Goal: Task Accomplishment & Management: Complete application form

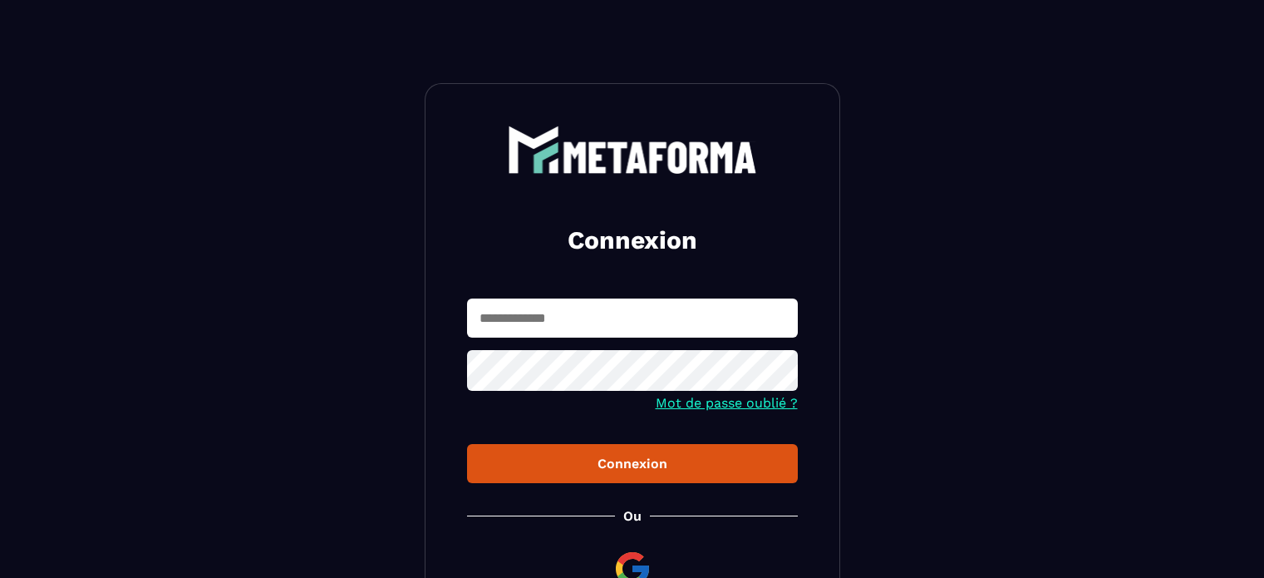
click at [1229, 36] on section "Connexion Mot de passe oublié ? Connexion [PERSON_NAME] membre ? Inscription" at bounding box center [632, 375] width 1264 height 751
type input "**********"
click at [676, 465] on div "Connexion" at bounding box center [632, 464] width 304 height 16
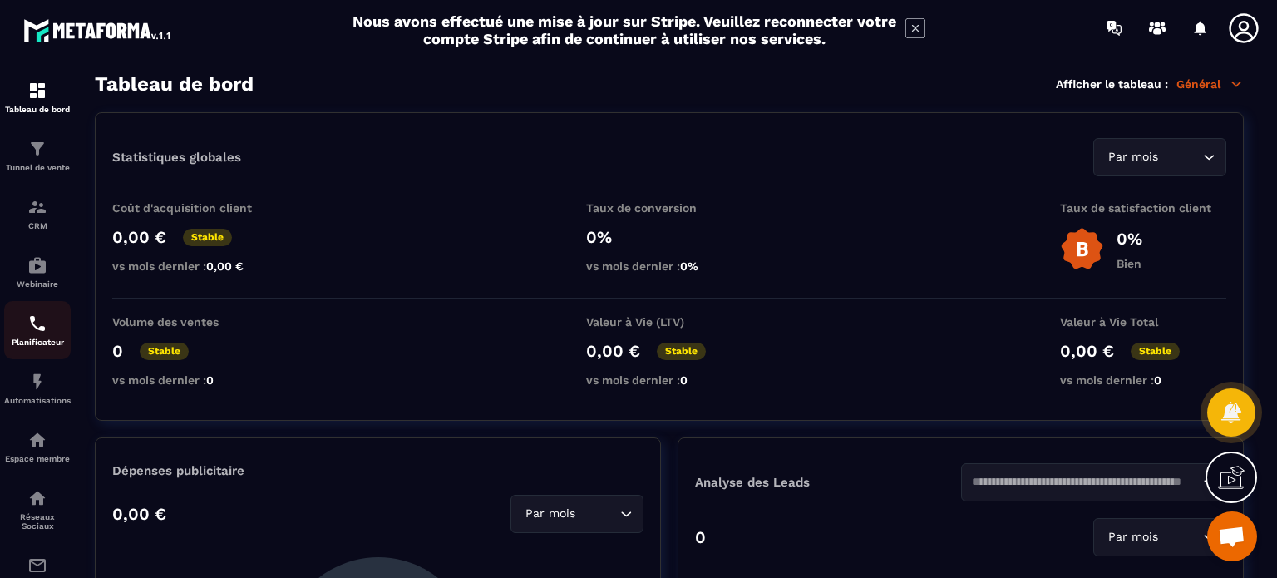
click at [31, 332] on img at bounding box center [37, 323] width 20 height 20
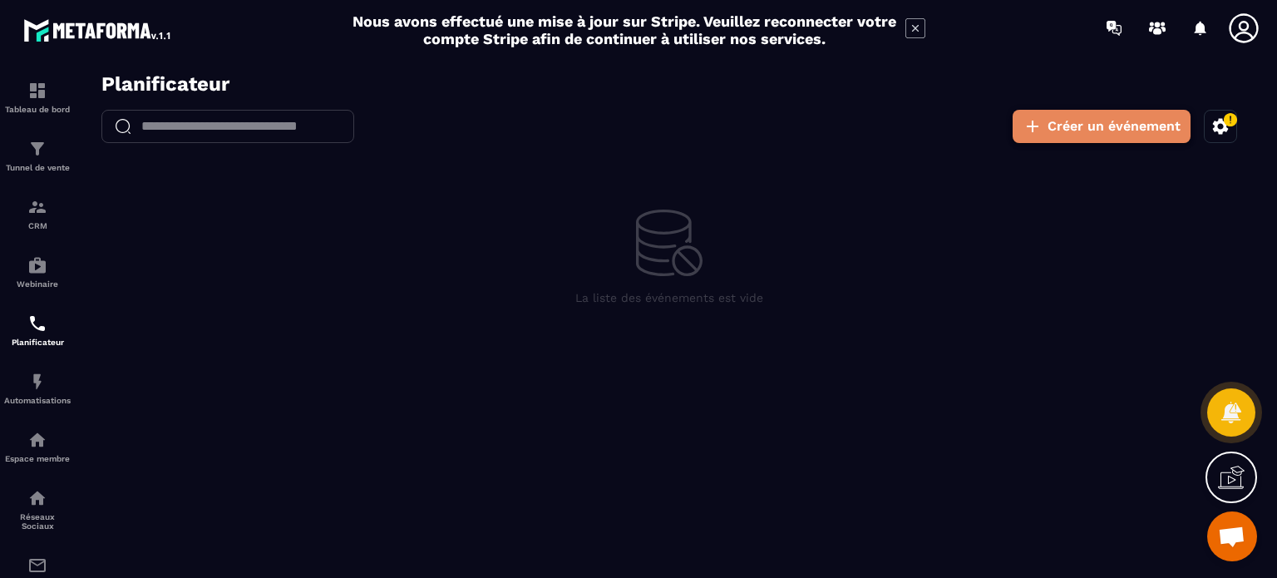
click at [1080, 134] on button "Créer un événement" at bounding box center [1101, 126] width 178 height 33
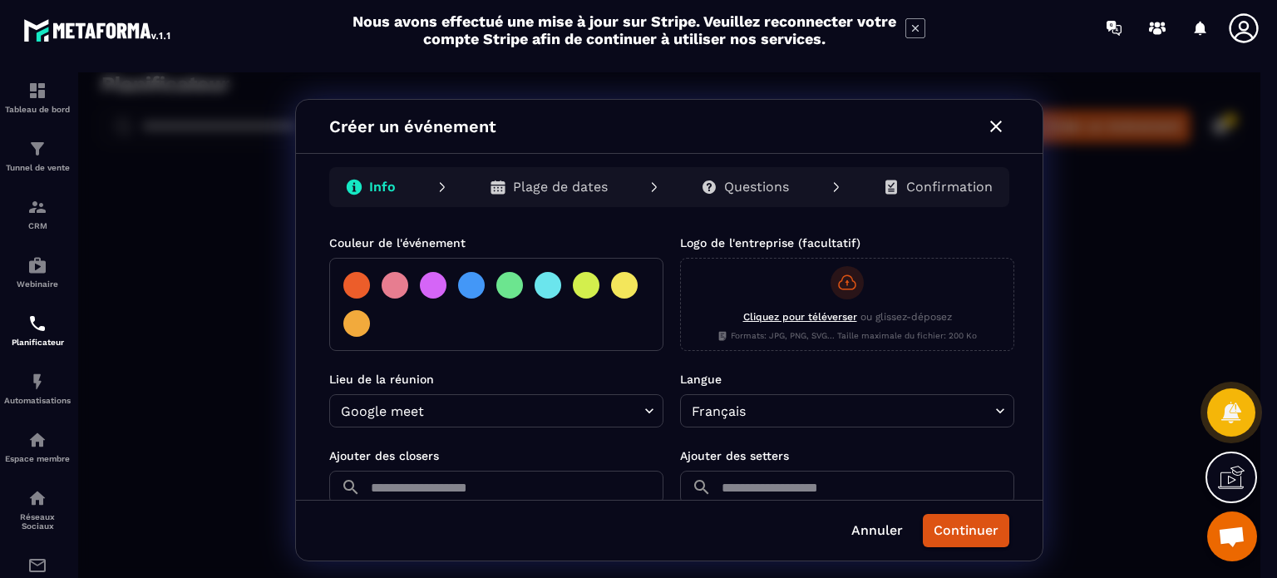
scroll to position [416, 0]
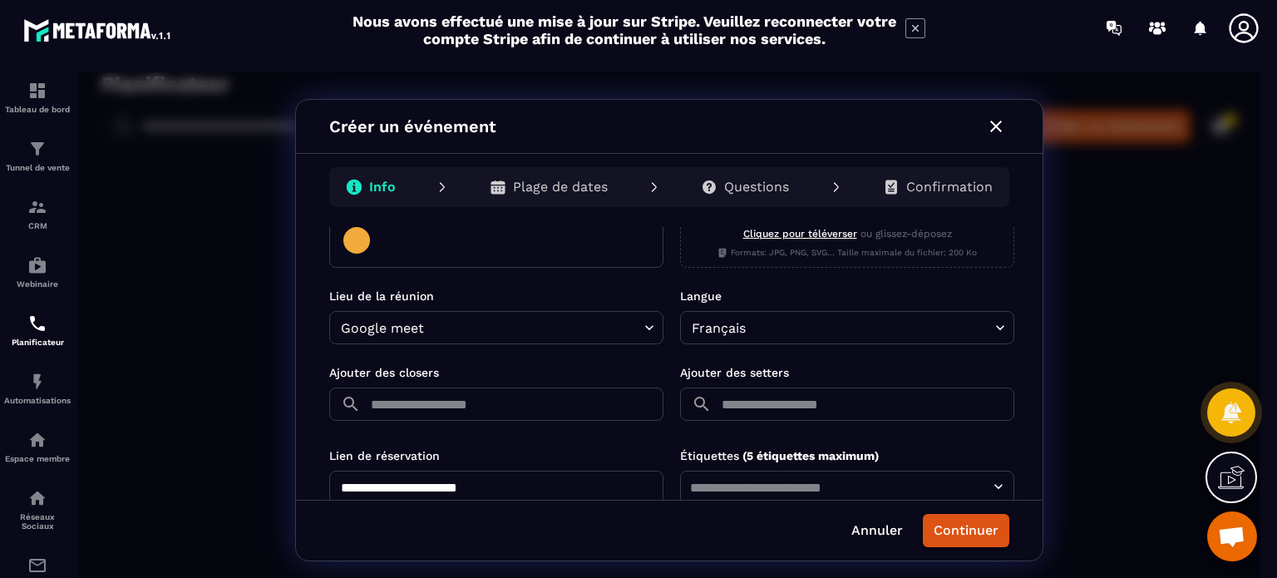
click at [522, 413] on input "text" at bounding box center [515, 403] width 296 height 33
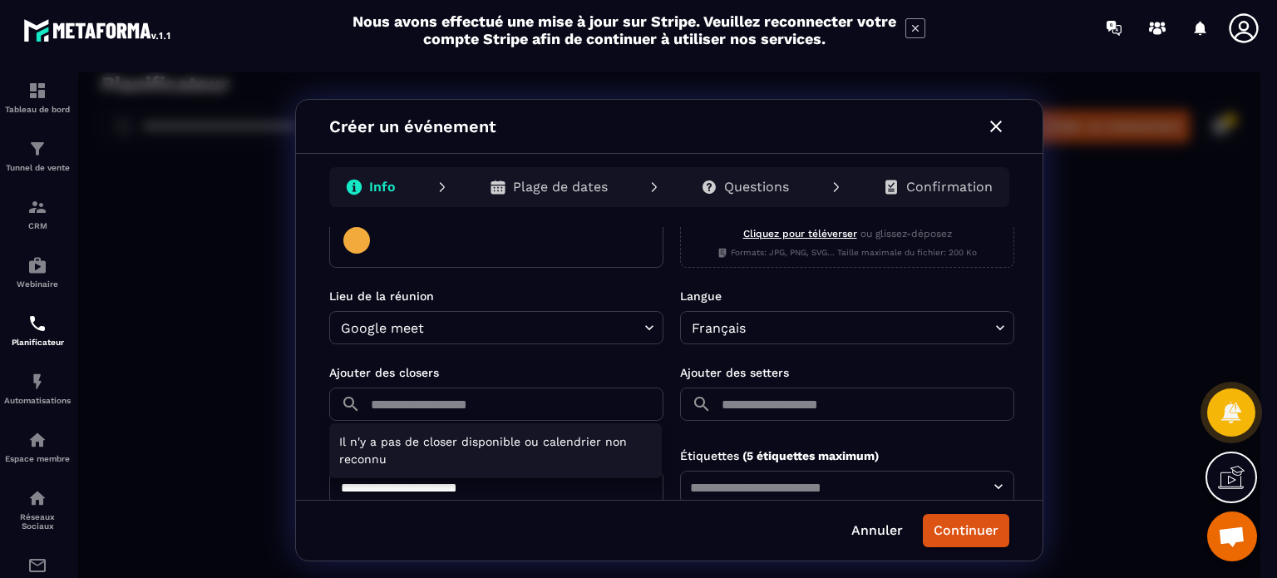
click at [522, 408] on div at bounding box center [669, 329] width 1182 height 515
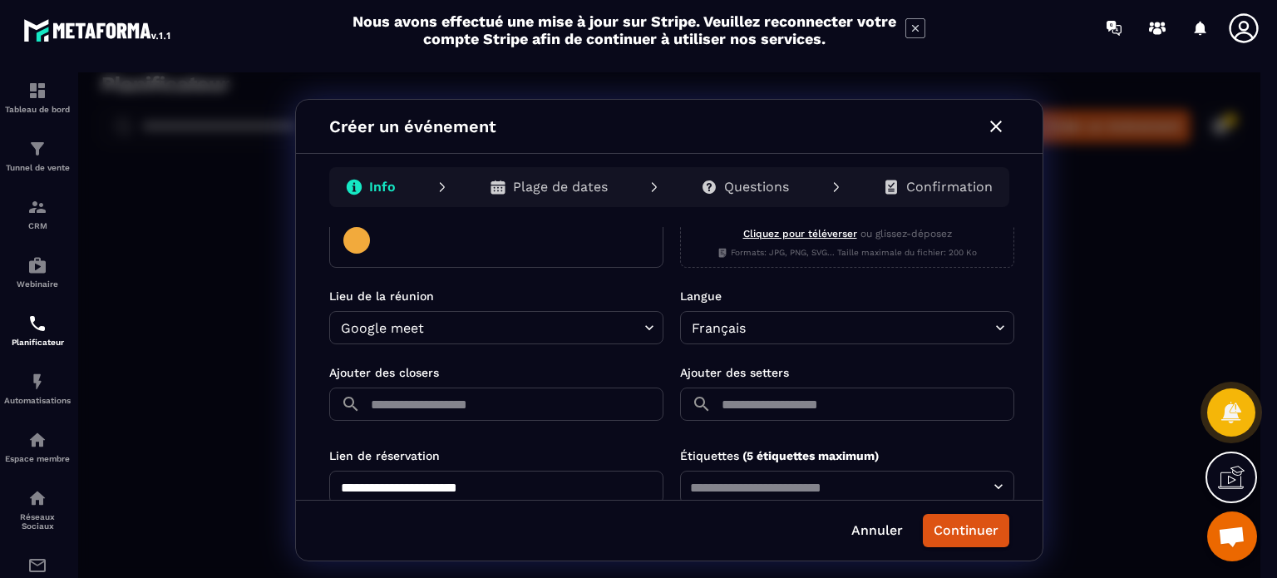
click at [751, 400] on input "text" at bounding box center [866, 403] width 296 height 33
click at [704, 368] on div at bounding box center [669, 329] width 1182 height 515
click at [550, 388] on input "text" at bounding box center [515, 403] width 296 height 33
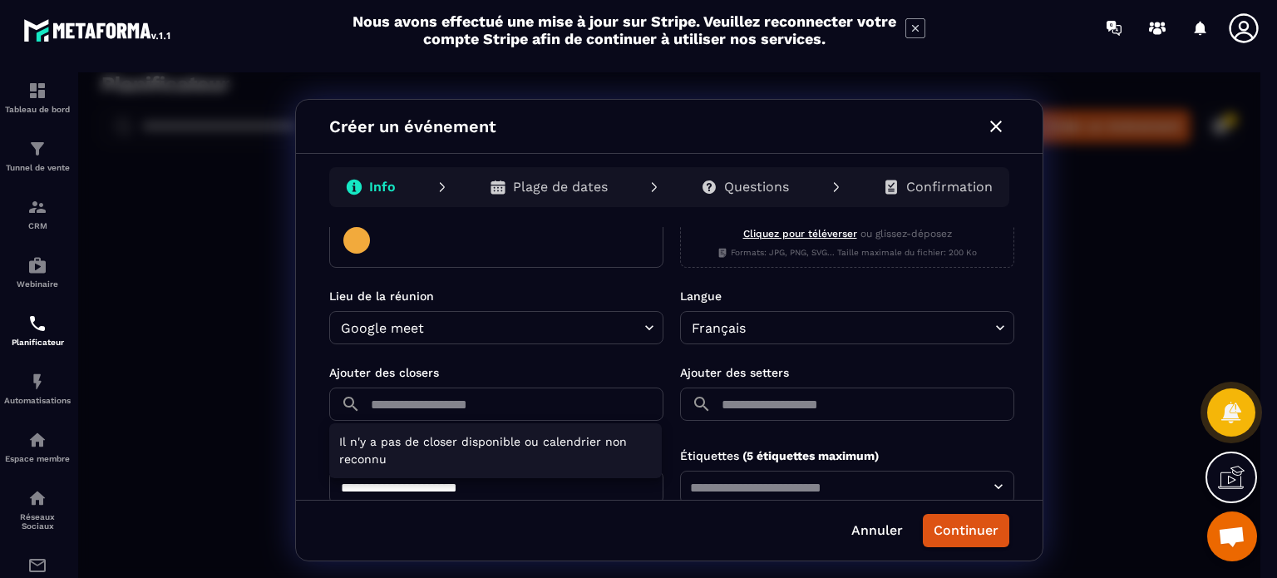
click at [538, 395] on div at bounding box center [669, 329] width 1182 height 515
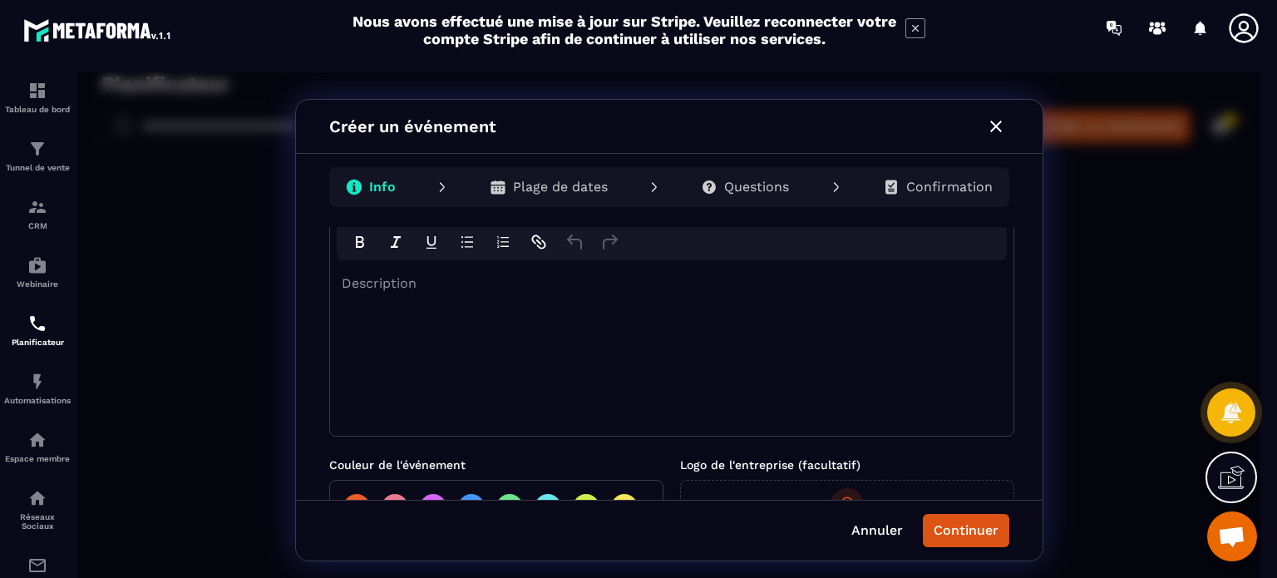
scroll to position [83, 0]
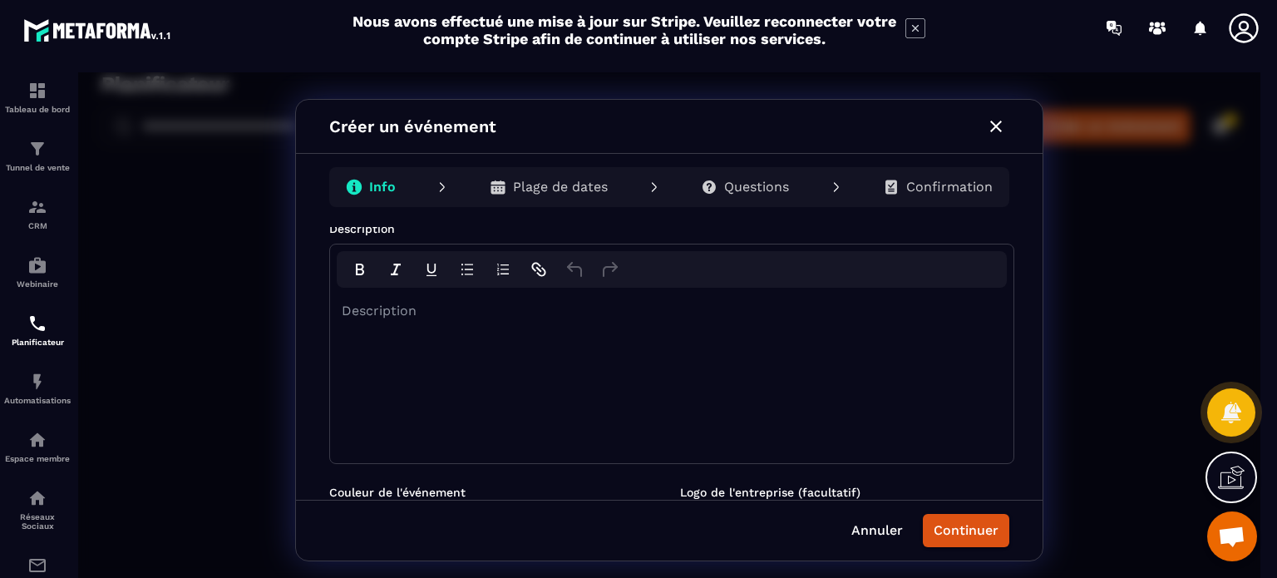
click at [209, 173] on div "**********" at bounding box center [669, 329] width 1182 height 515
click at [992, 123] on icon "button" at bounding box center [996, 127] width 12 height 12
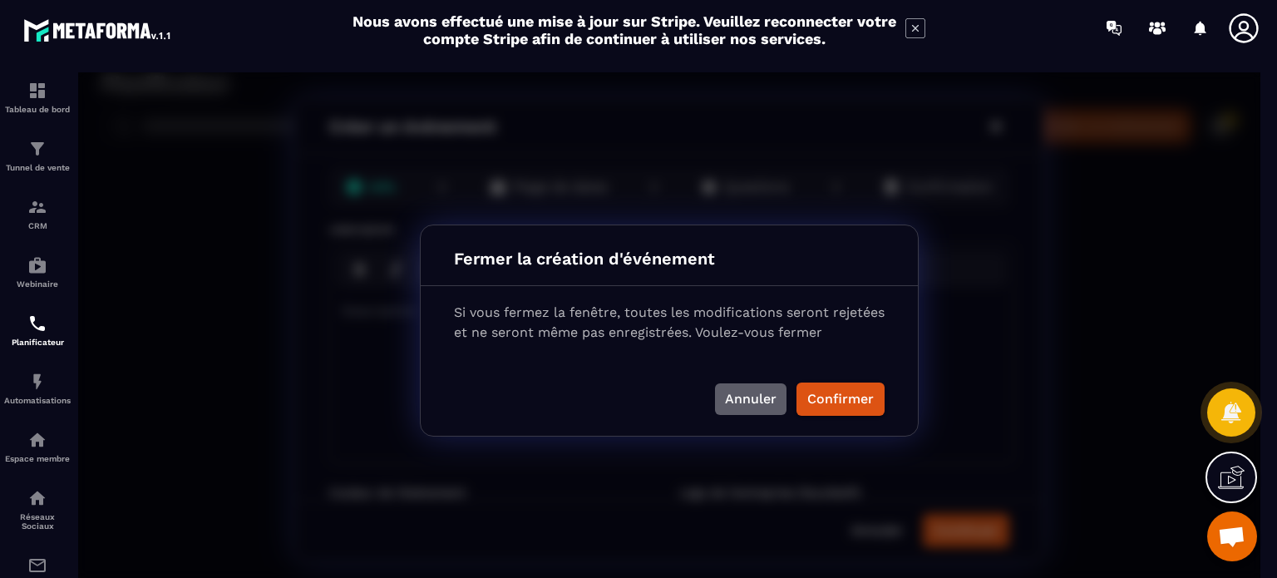
click at [754, 396] on button "Annuler" at bounding box center [750, 399] width 71 height 32
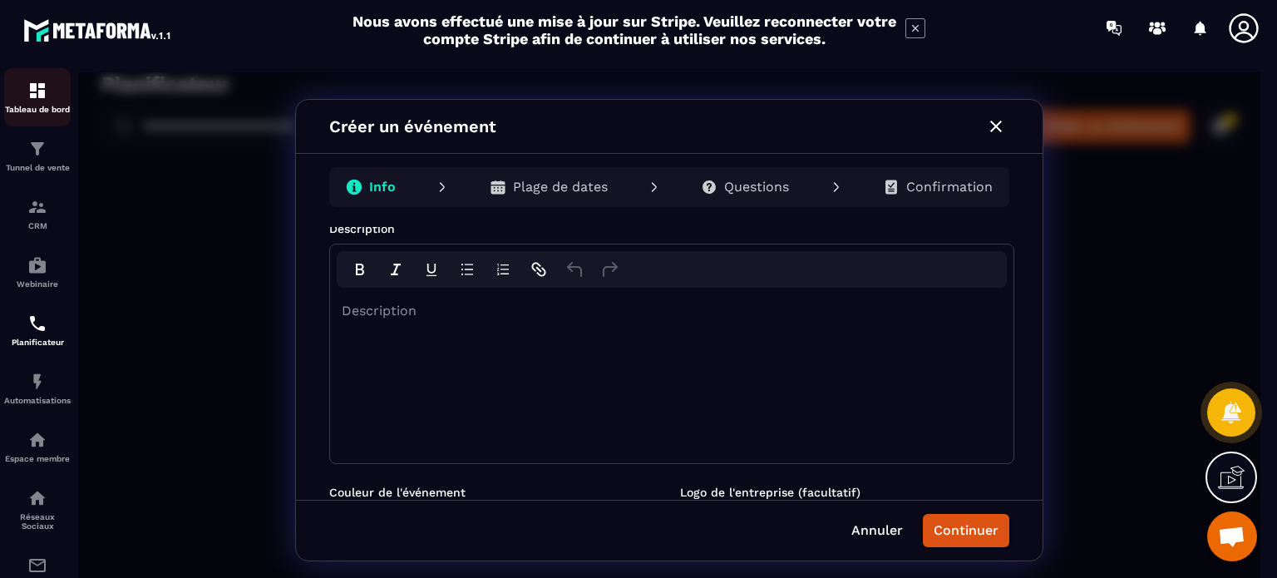
click at [25, 106] on p "Tableau de bord" at bounding box center [37, 109] width 66 height 9
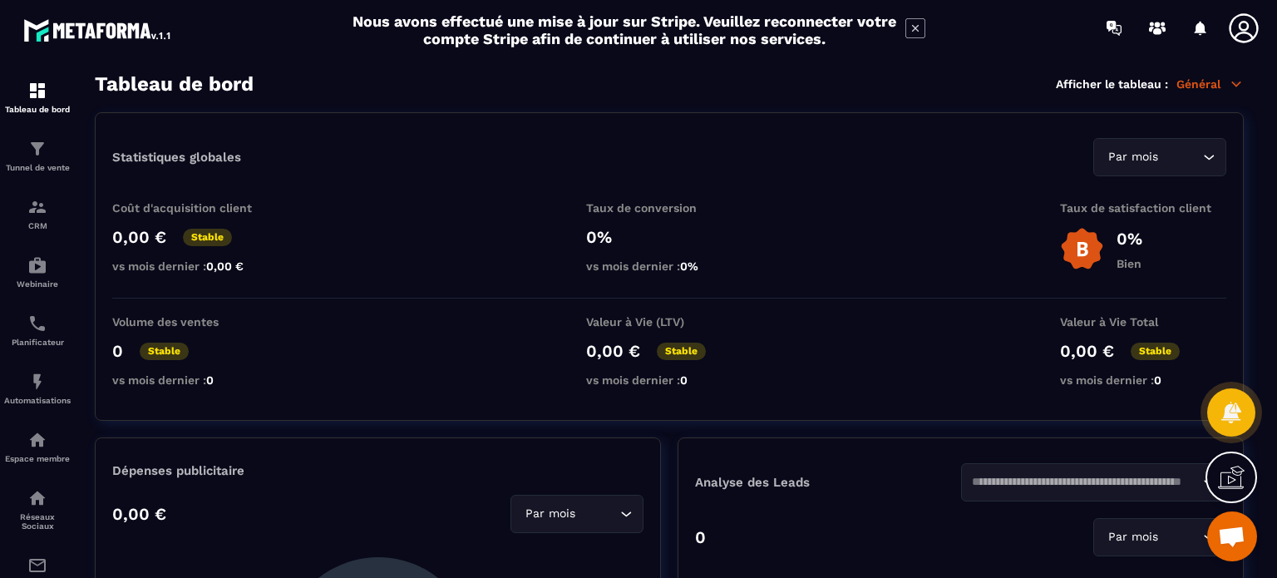
click at [1240, 27] on icon at bounding box center [1243, 27] width 29 height 29
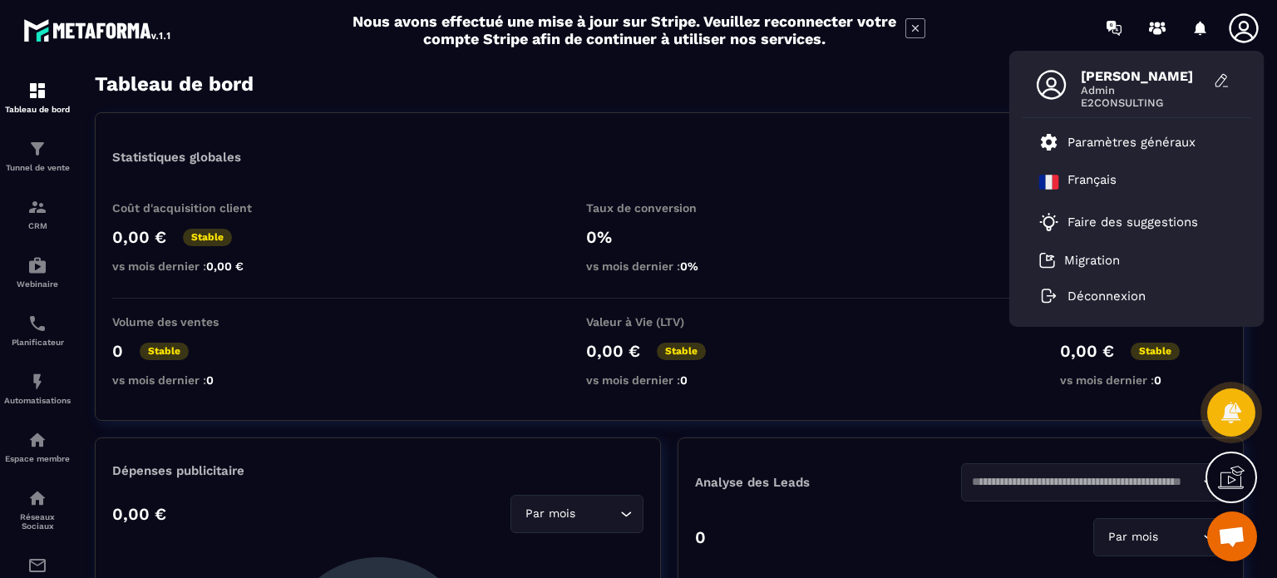
click at [1221, 536] on span "Ouvrir le chat" at bounding box center [1231, 537] width 27 height 23
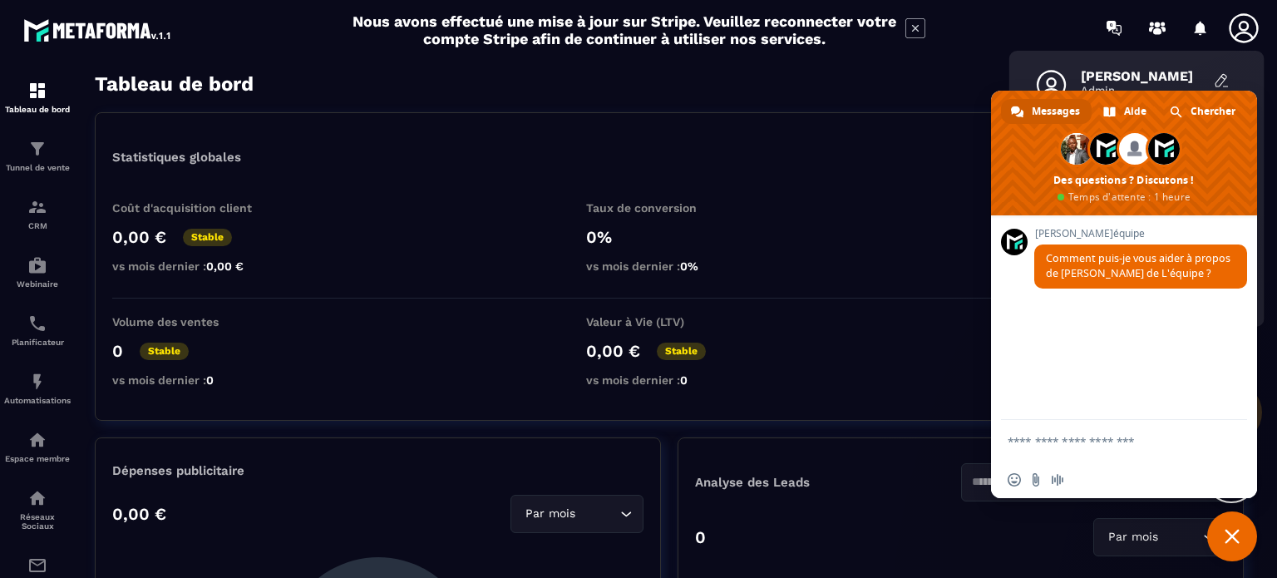
click at [928, 95] on div "Tableau de bord Afficher le tableau : Général" at bounding box center [669, 83] width 1149 height 23
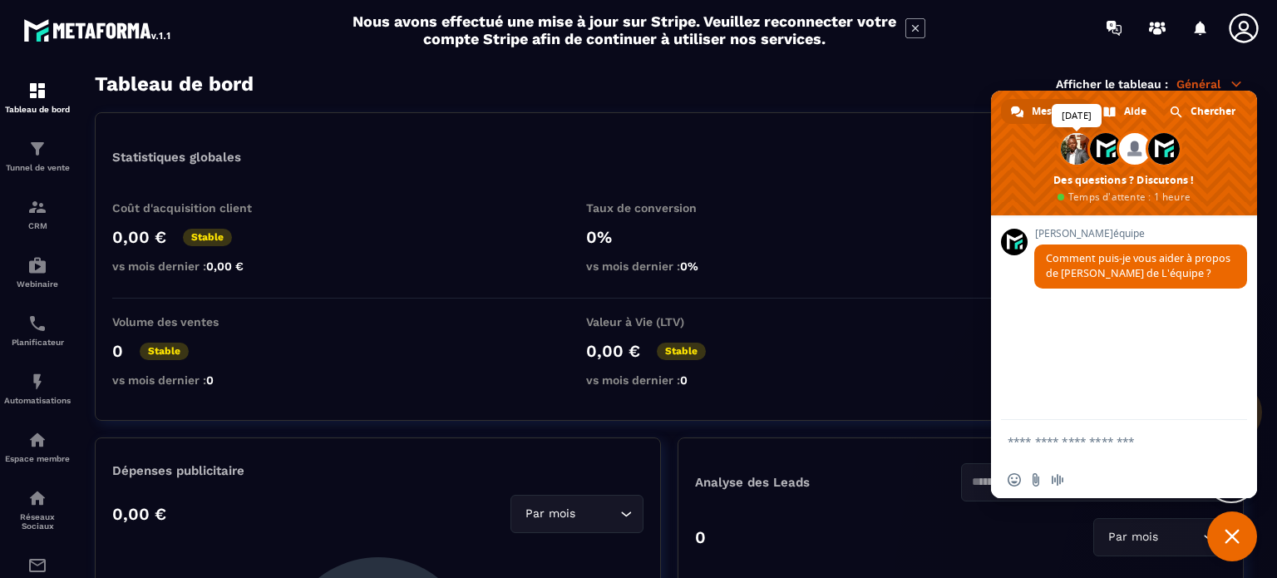
click at [1070, 151] on span at bounding box center [1077, 149] width 32 height 32
click at [1105, 151] on span at bounding box center [1106, 149] width 32 height 32
click at [1130, 152] on span at bounding box center [1135, 149] width 32 height 32
click at [1180, 155] on span at bounding box center [1124, 153] width 266 height 125
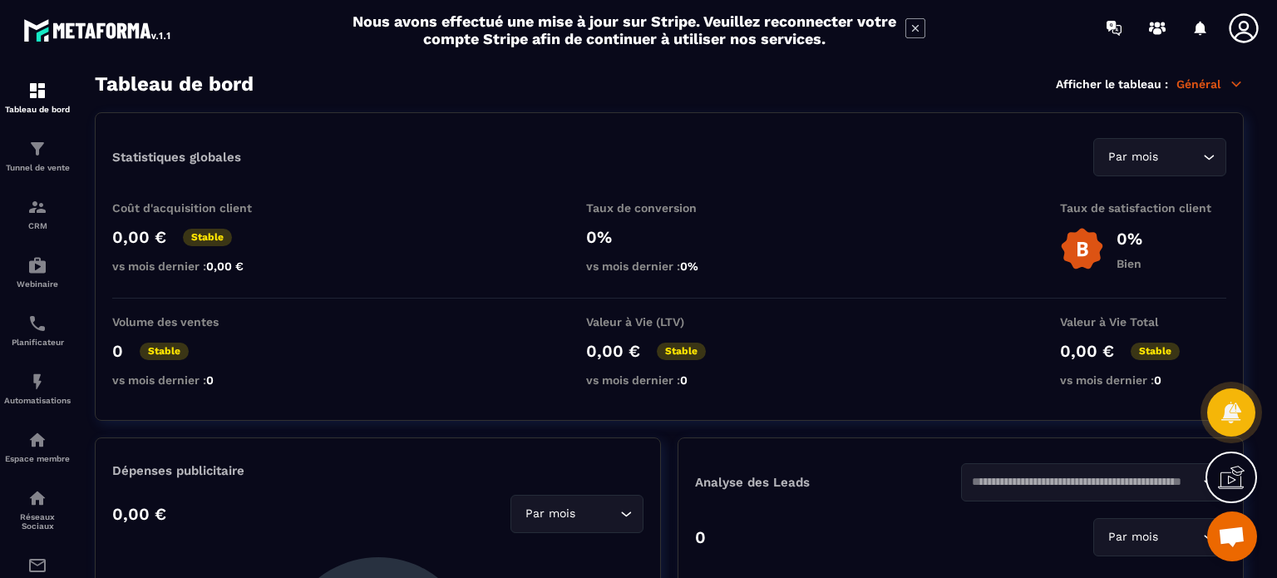
click at [1240, 32] on icon at bounding box center [1243, 27] width 29 height 29
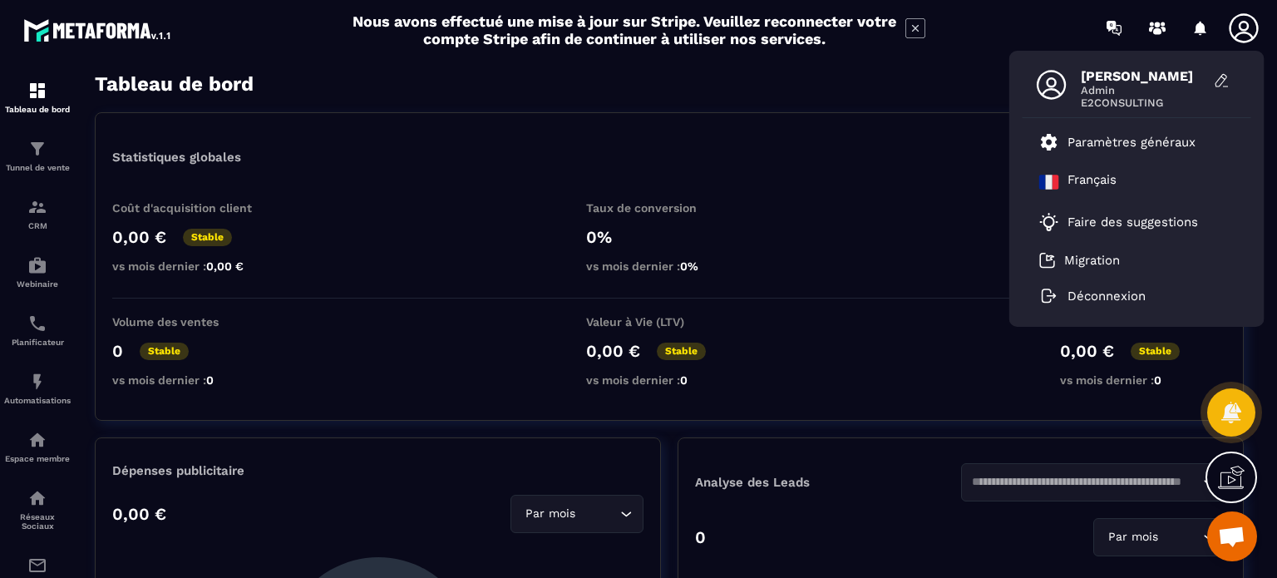
click at [988, 77] on div "Tableau de bord Afficher le tableau : Général" at bounding box center [669, 83] width 1149 height 23
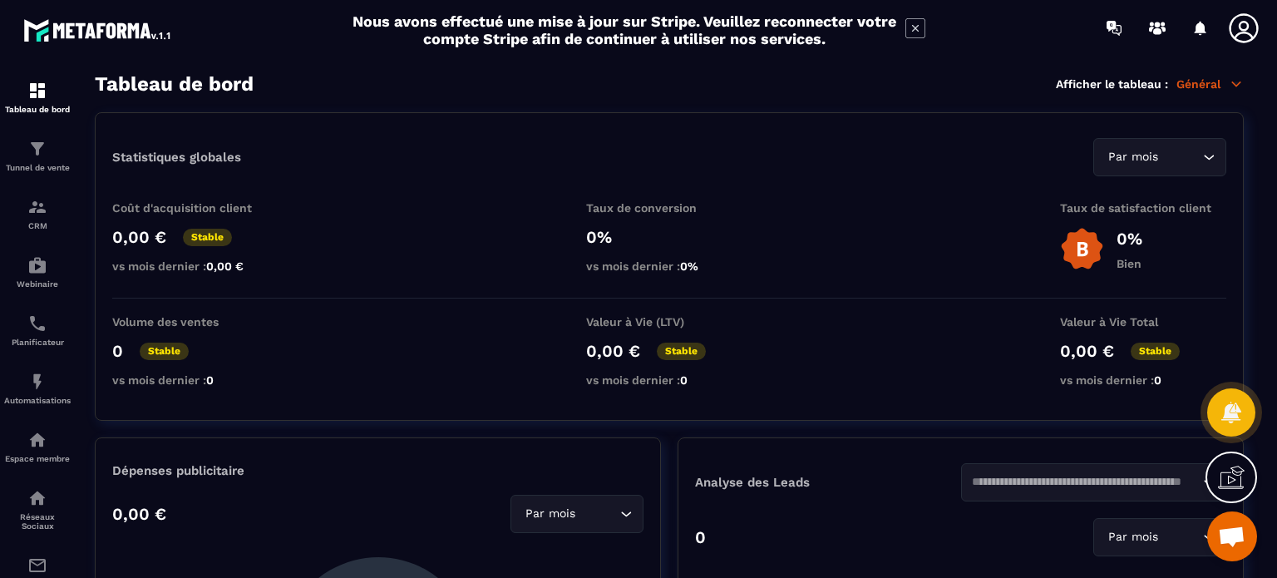
click at [913, 29] on icon at bounding box center [915, 28] width 7 height 7
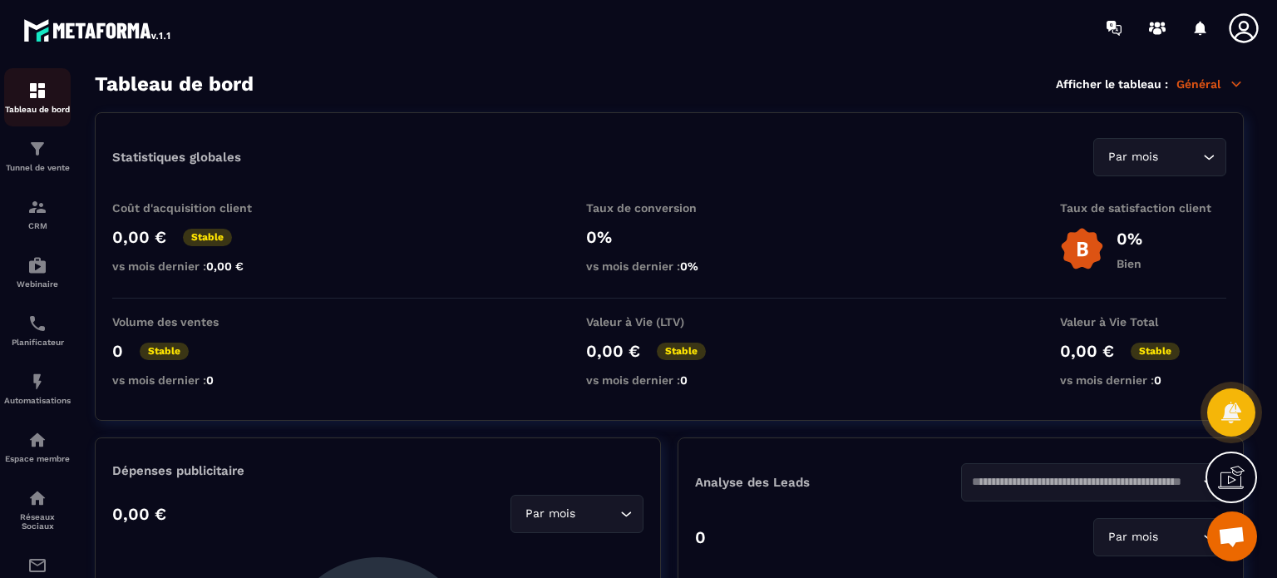
click at [47, 105] on p "Tableau de bord" at bounding box center [37, 109] width 66 height 9
click at [18, 216] on div "CRM" at bounding box center [37, 213] width 66 height 33
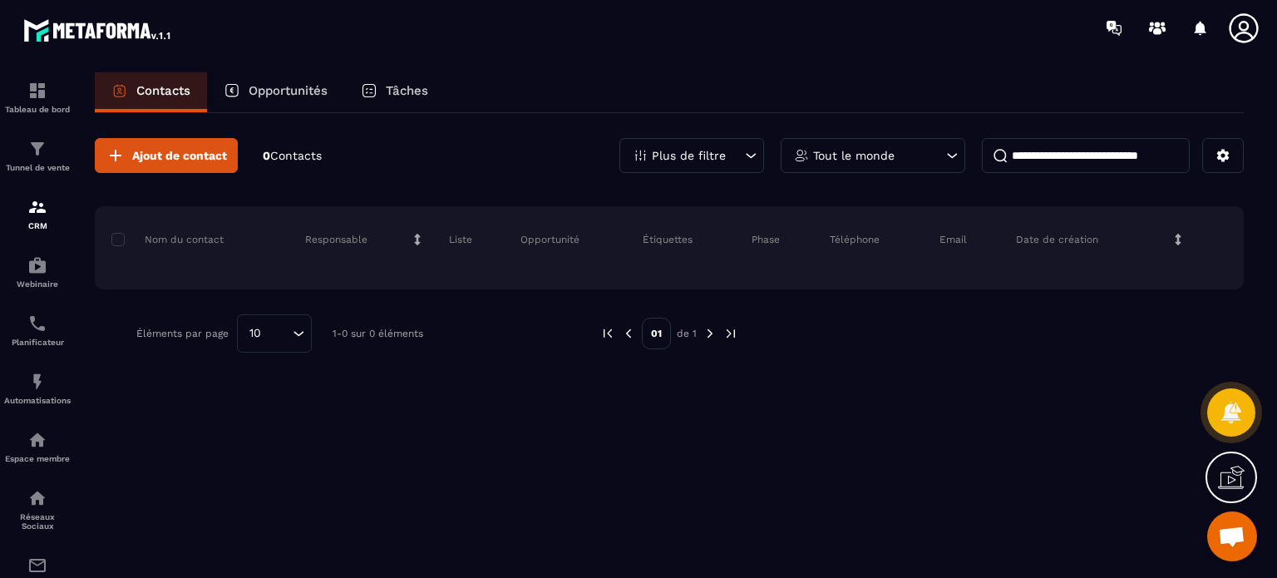
click at [949, 156] on icon at bounding box center [951, 155] width 17 height 17
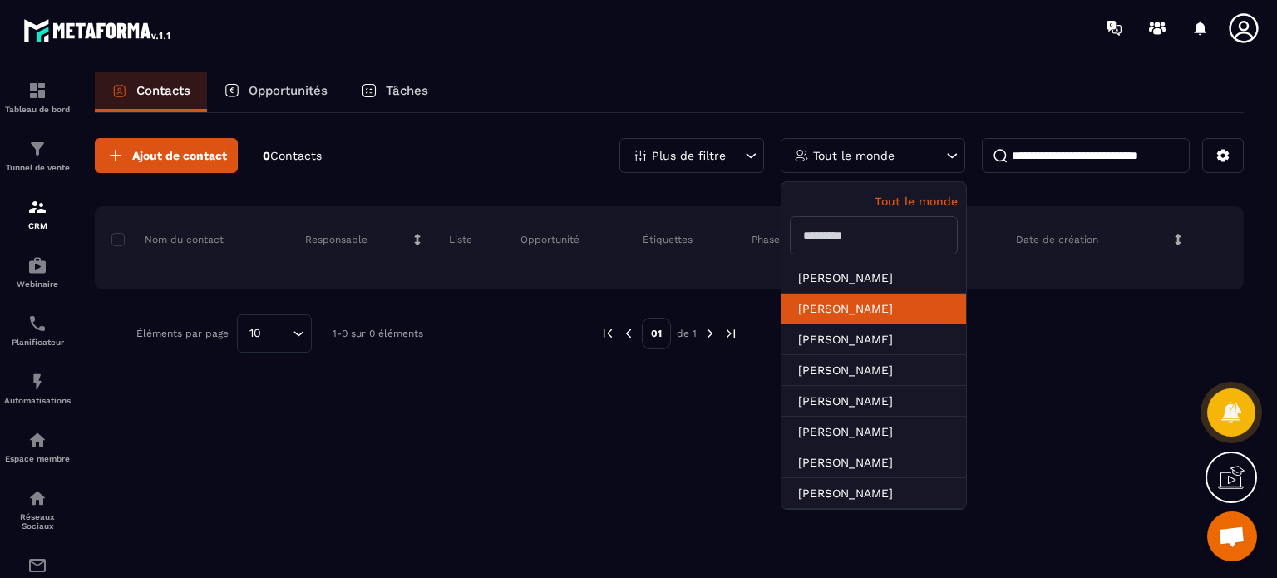
click at [864, 324] on li "[PERSON_NAME]" at bounding box center [873, 339] width 185 height 31
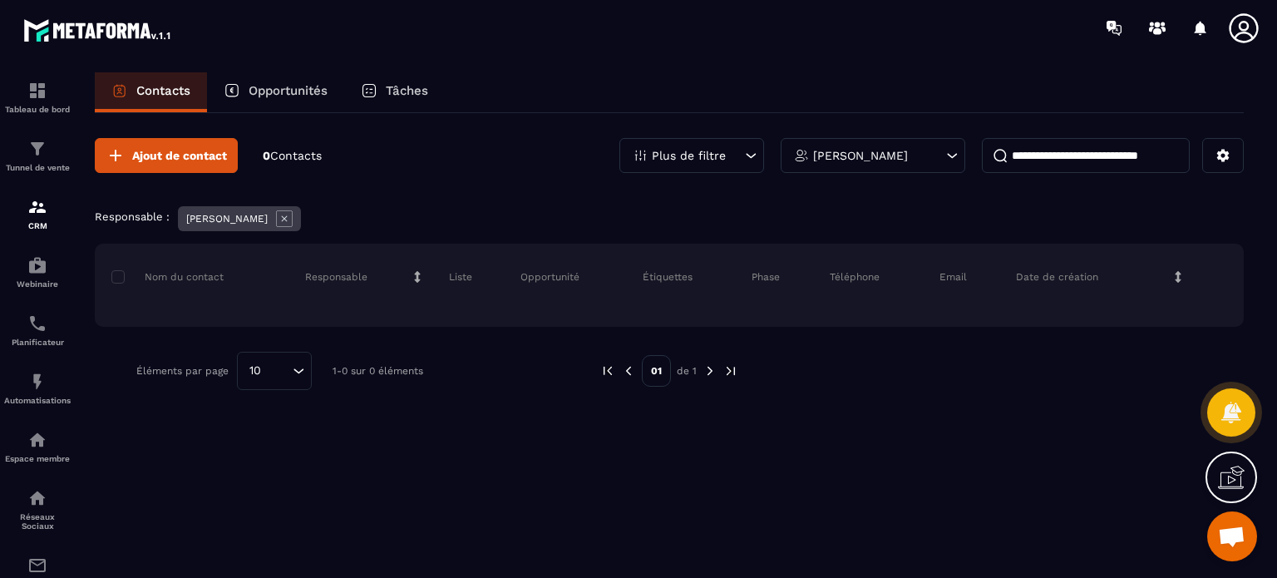
click at [948, 155] on icon at bounding box center [951, 155] width 17 height 17
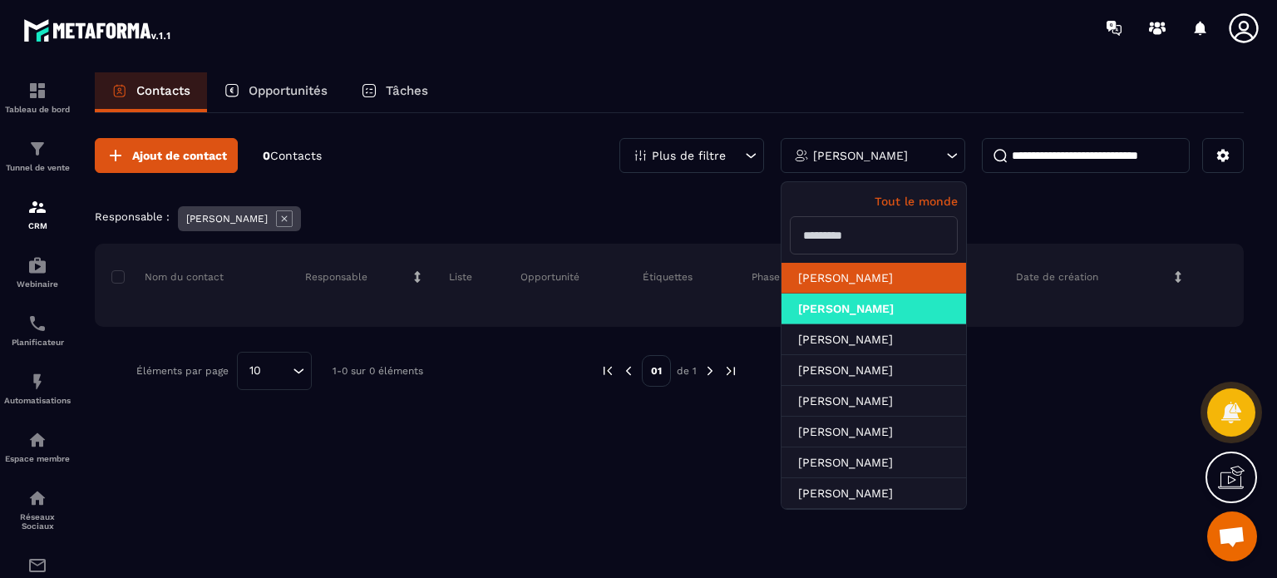
click at [865, 293] on li "[PERSON_NAME]" at bounding box center [873, 308] width 185 height 31
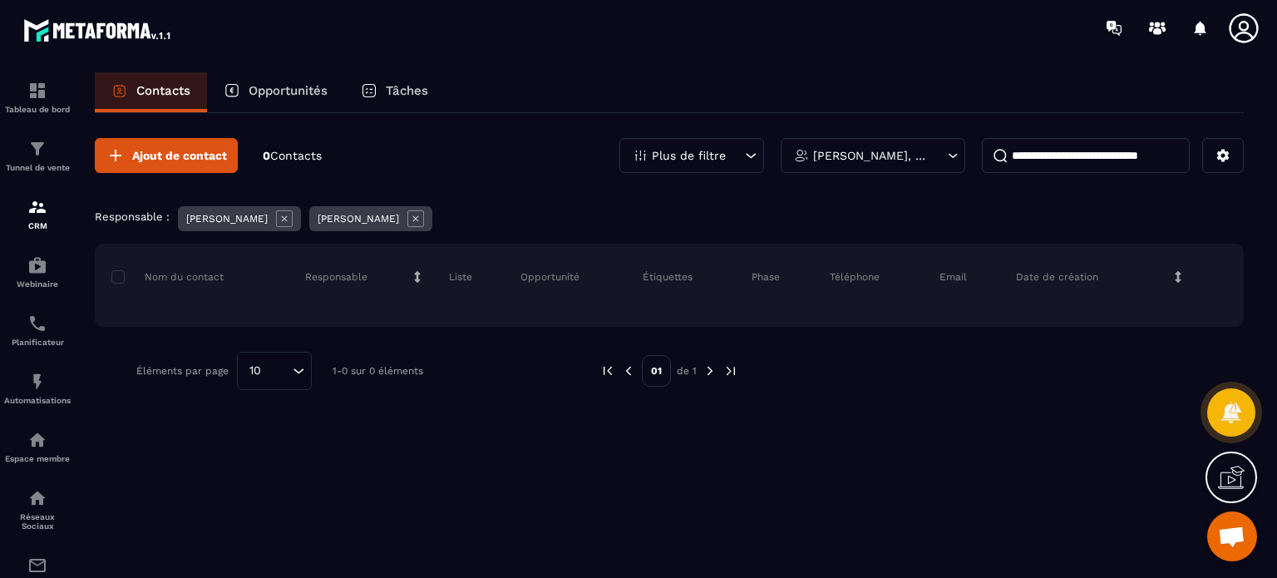
click at [954, 156] on icon at bounding box center [952, 155] width 15 height 17
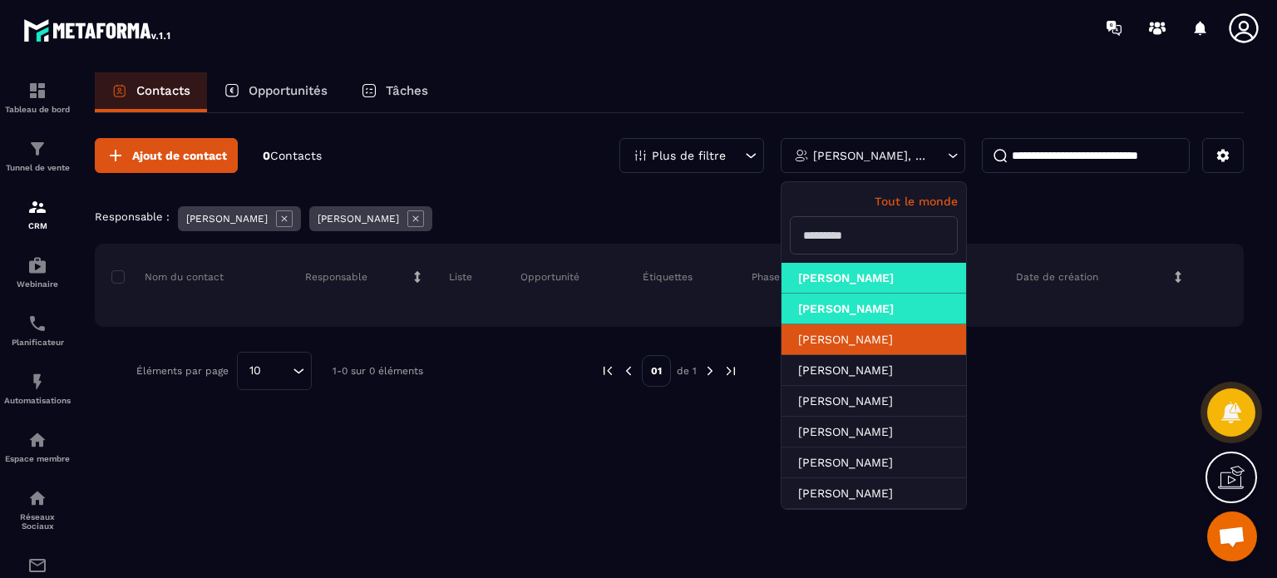
click at [871, 355] on li "[PERSON_NAME]" at bounding box center [873, 370] width 185 height 31
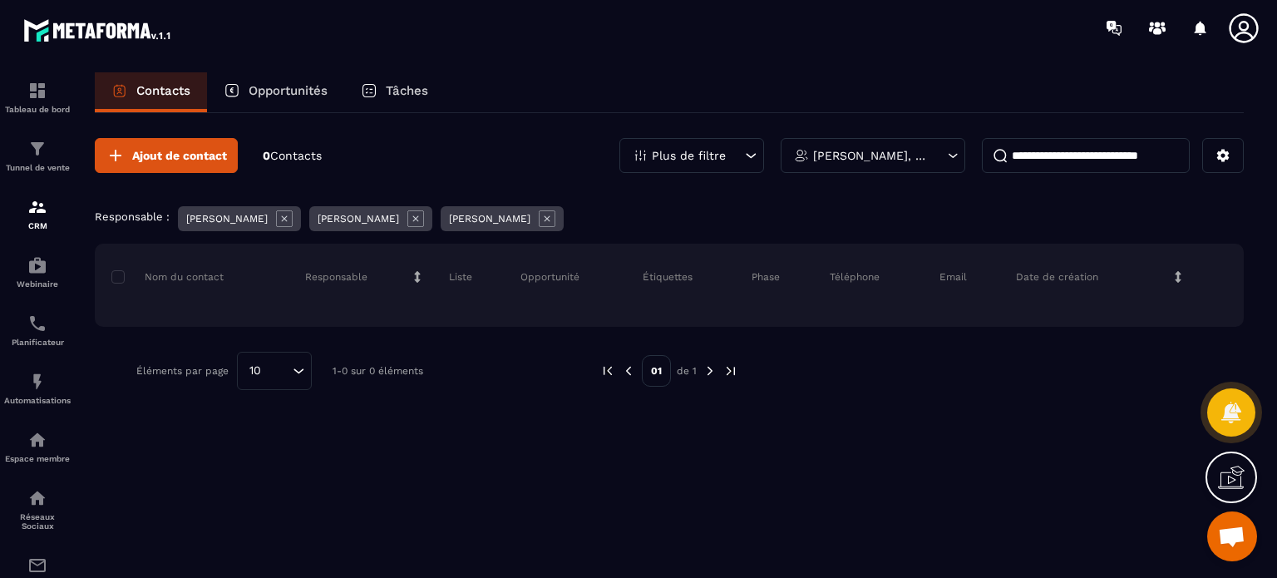
click at [296, 92] on p "Opportunités" at bounding box center [288, 90] width 79 height 15
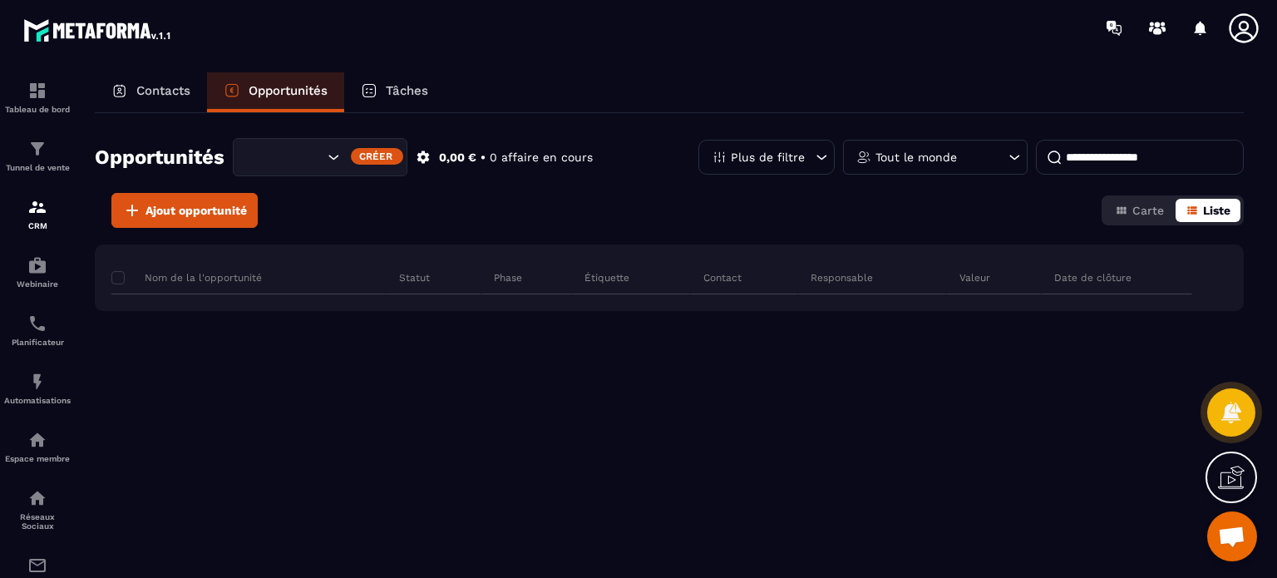
click at [1209, 207] on span "Liste" at bounding box center [1216, 210] width 27 height 13
click at [1154, 212] on span "Carte" at bounding box center [1148, 210] width 32 height 13
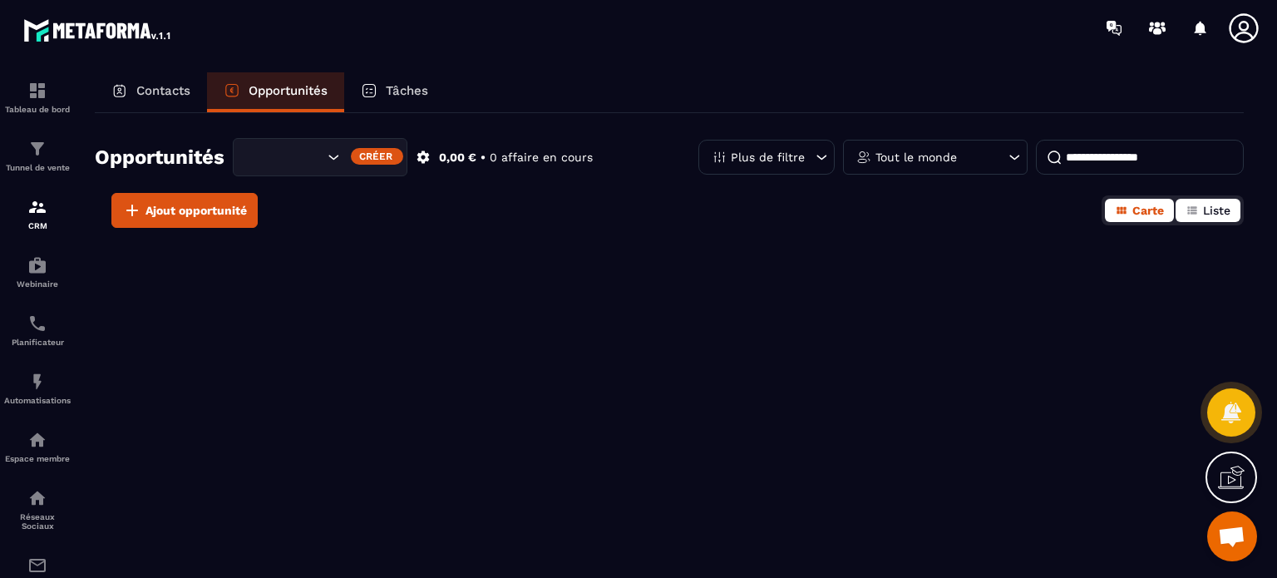
click at [1204, 206] on span "Liste" at bounding box center [1216, 210] width 27 height 13
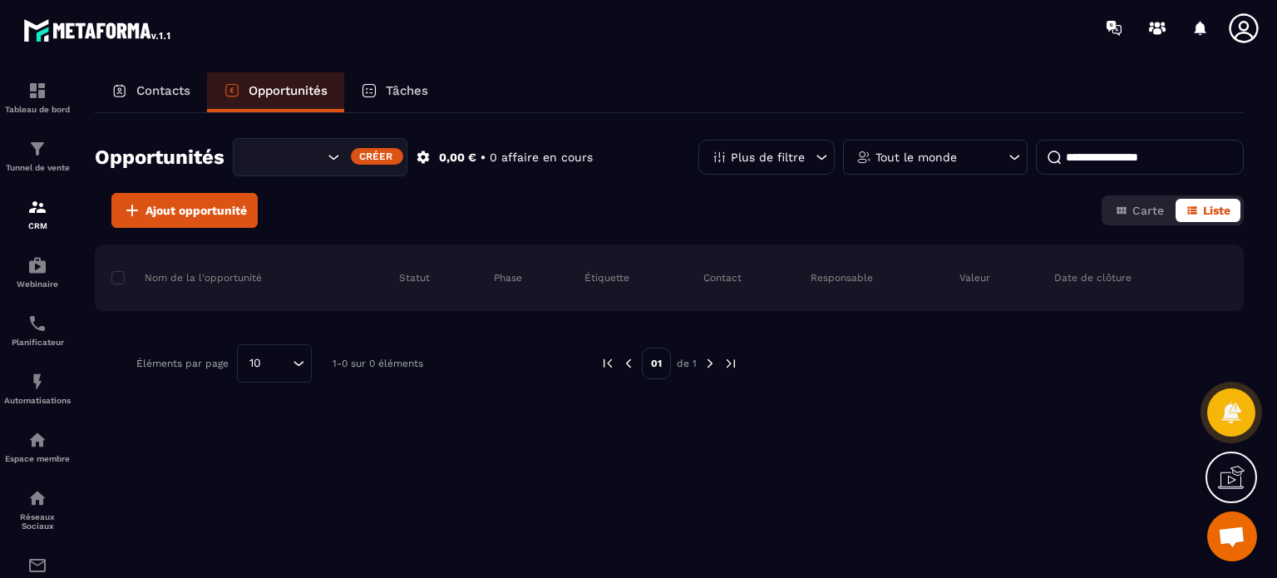
click at [908, 155] on p "Tout le monde" at bounding box center [915, 157] width 81 height 12
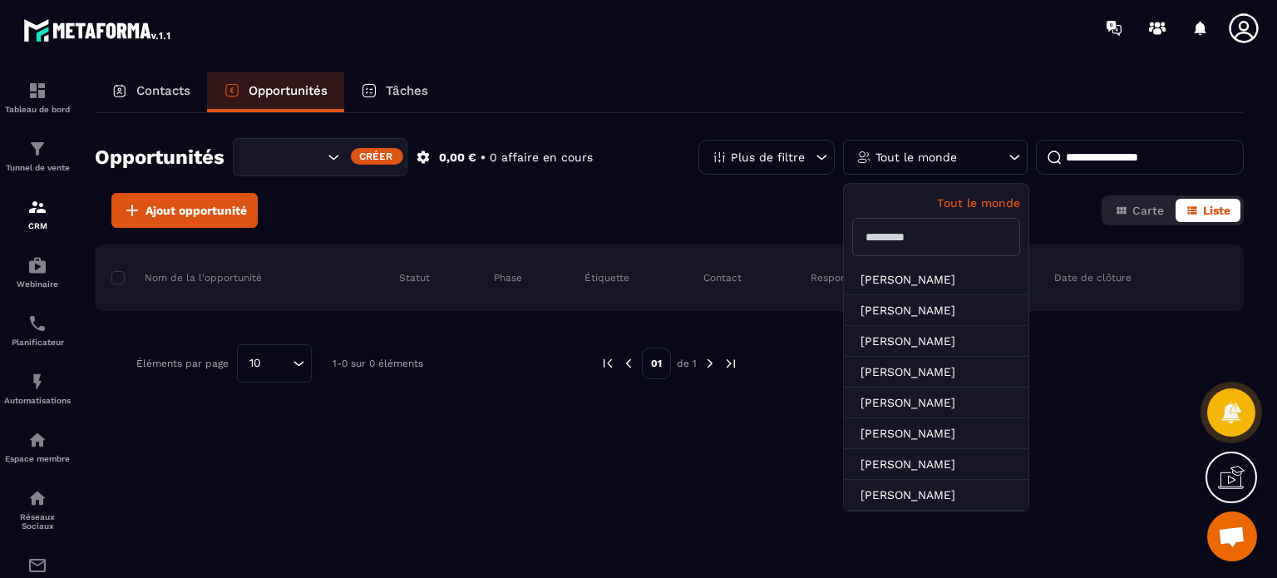
click at [795, 152] on p "Plus de filtre" at bounding box center [768, 157] width 74 height 12
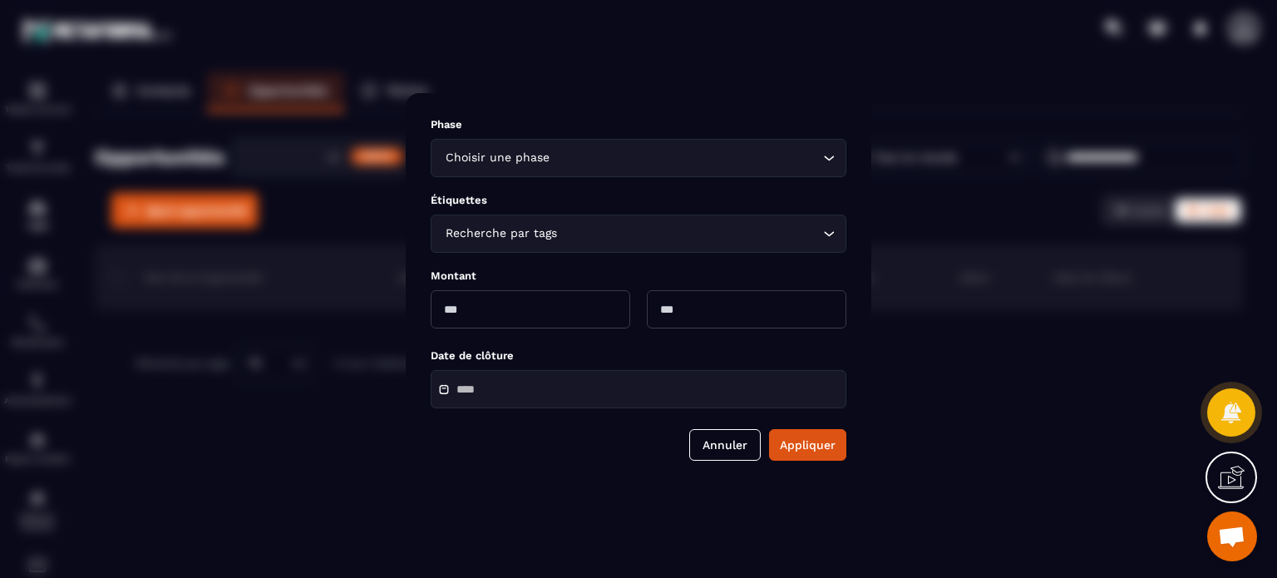
click at [832, 155] on icon "Search for option" at bounding box center [828, 158] width 17 height 17
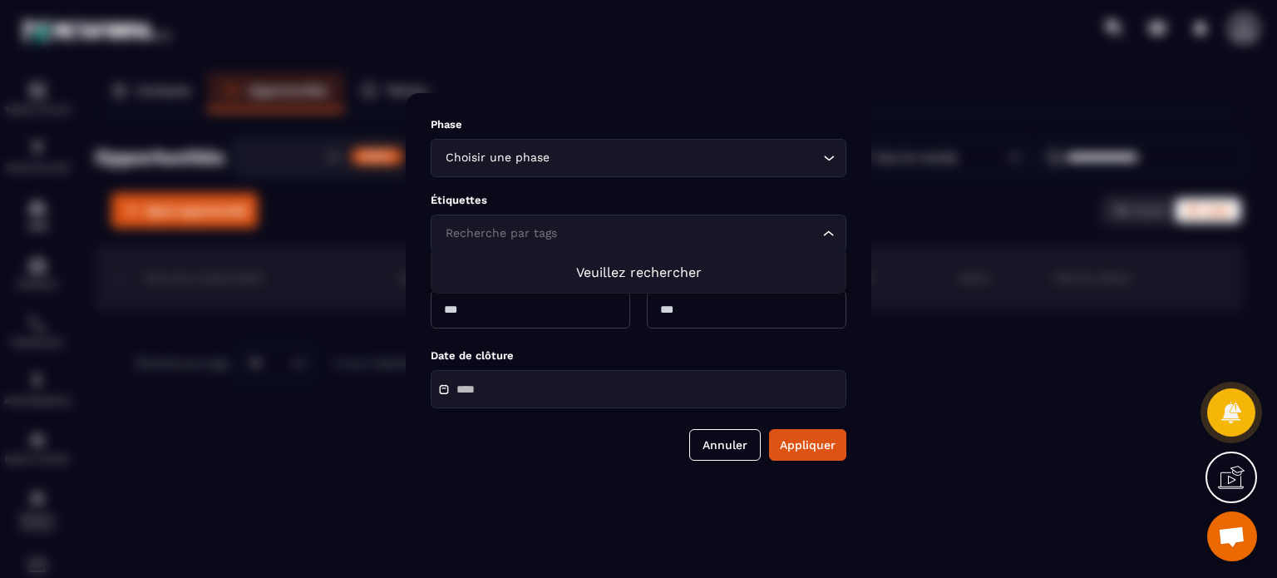
click at [828, 229] on icon "Search for option" at bounding box center [828, 233] width 17 height 17
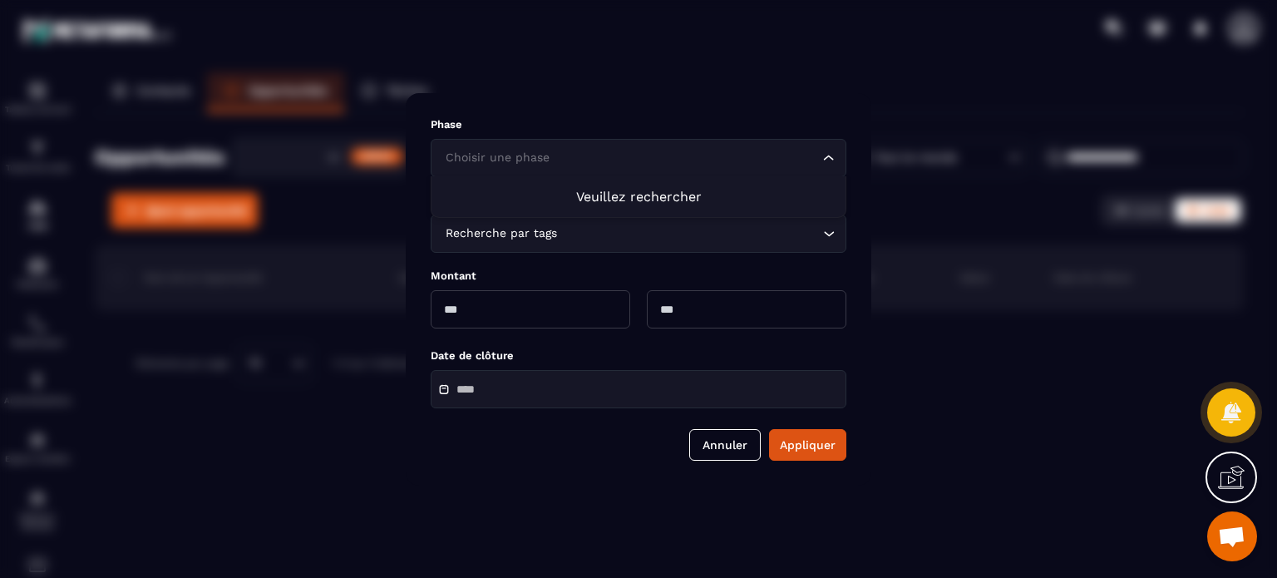
click at [830, 158] on icon "Search for option" at bounding box center [828, 158] width 17 height 17
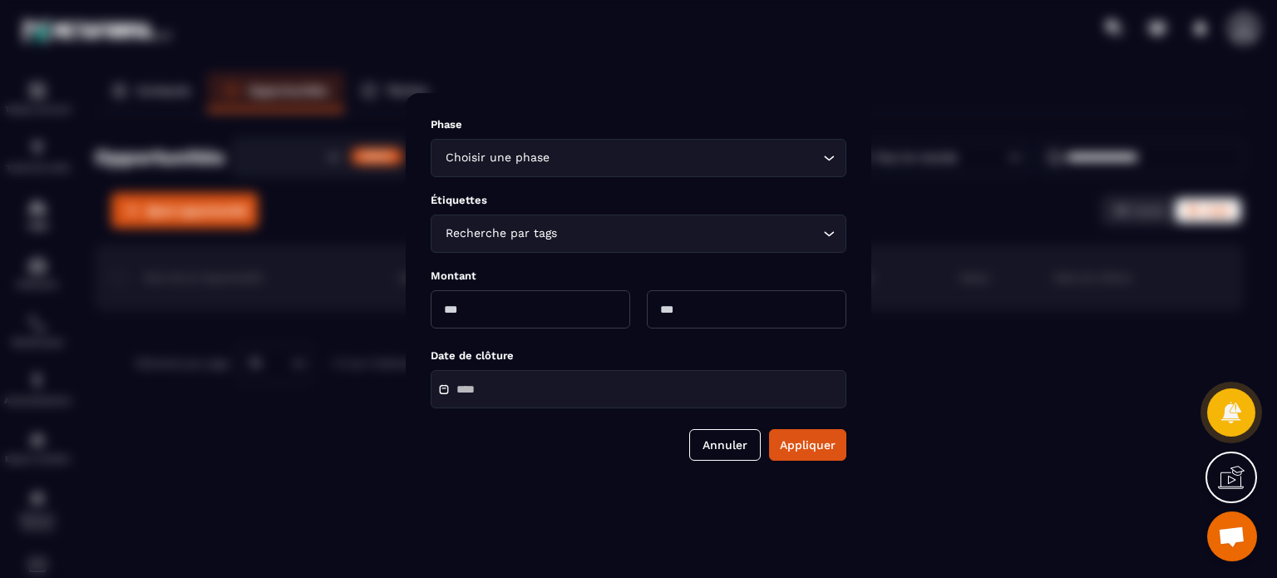
click at [792, 100] on div "Phase Choisir une phase Loading... [PERSON_NAME] rechercher Étiquettes Recherch…" at bounding box center [638, 289] width 465 height 392
click at [731, 445] on button "Annuler" at bounding box center [724, 445] width 71 height 32
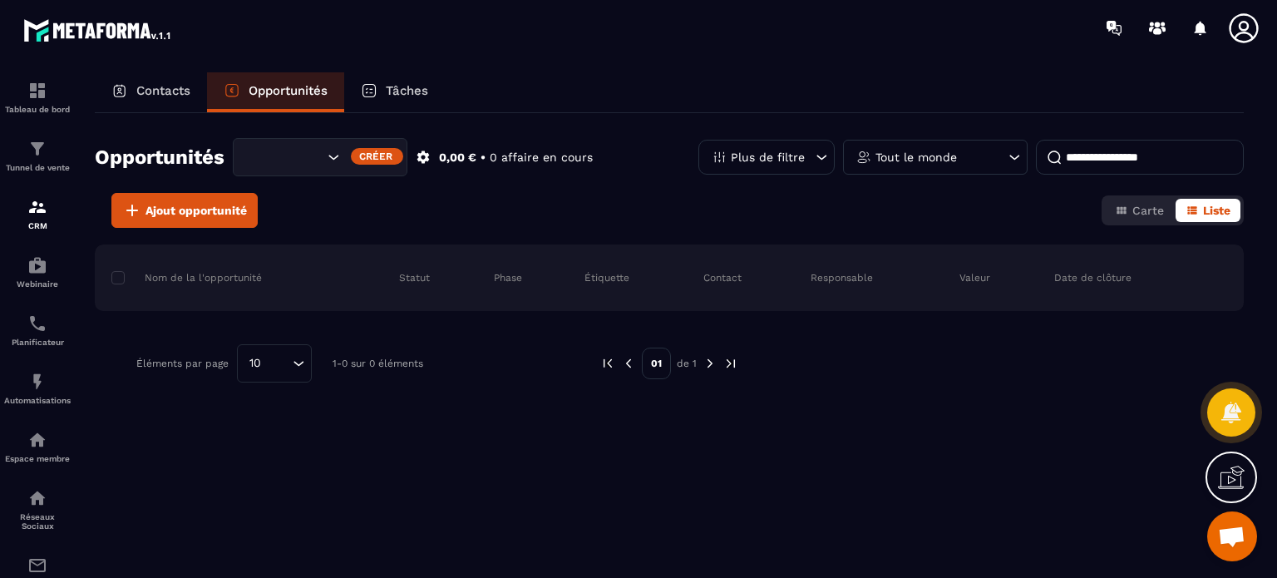
click at [1233, 480] on icon at bounding box center [1231, 477] width 27 height 27
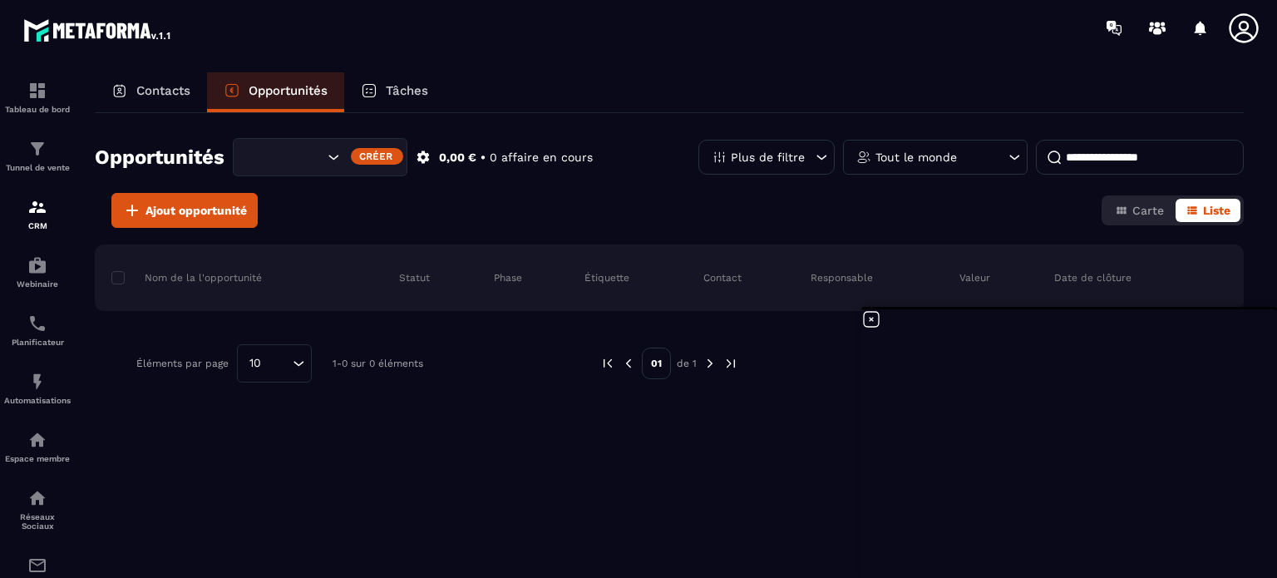
click at [769, 382] on div at bounding box center [982, 363] width 439 height 38
click at [874, 318] on icon at bounding box center [871, 319] width 20 height 20
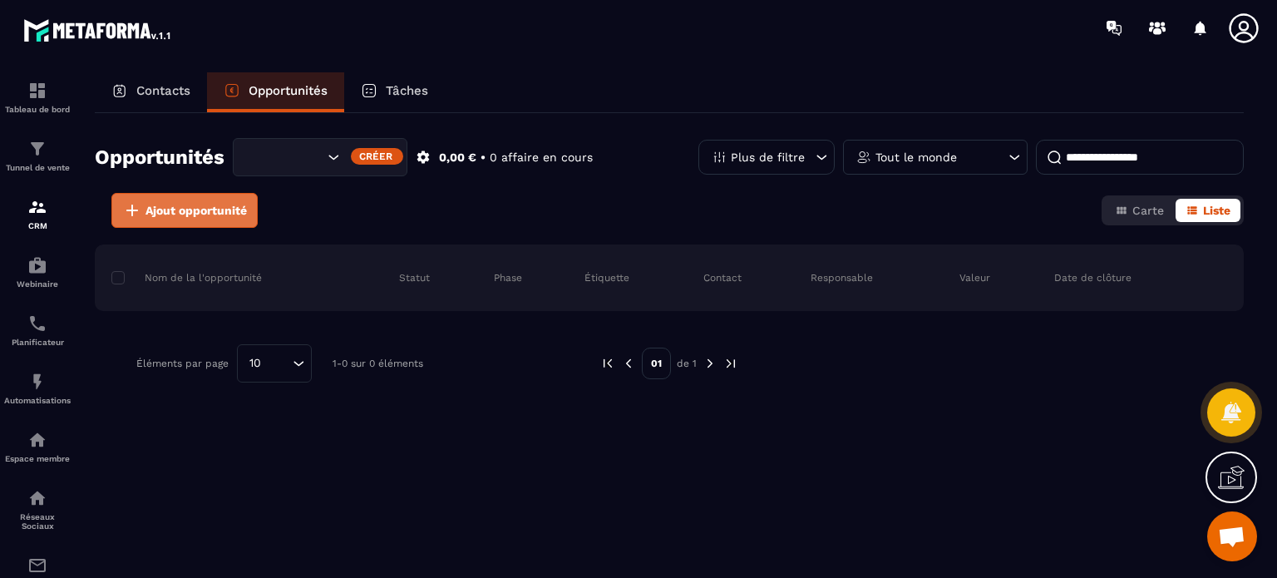
click at [236, 211] on span "Ajout opportunité" at bounding box center [195, 210] width 101 height 17
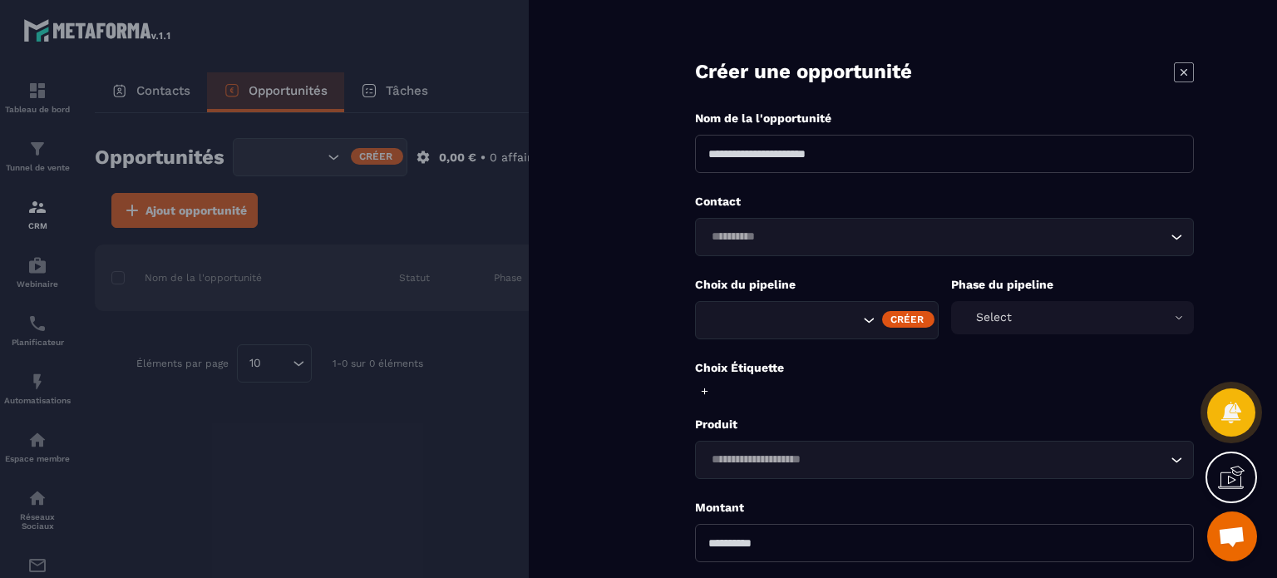
click at [818, 160] on input at bounding box center [944, 154] width 499 height 38
click at [618, 159] on form "**********" at bounding box center [944, 376] width 665 height 752
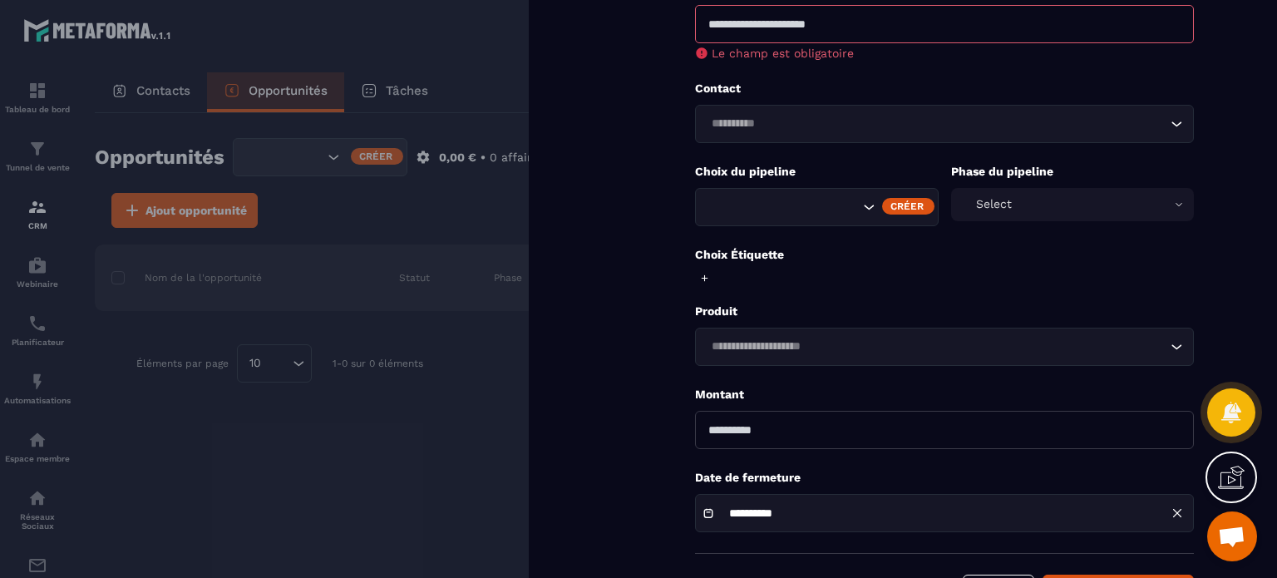
scroll to position [166, 0]
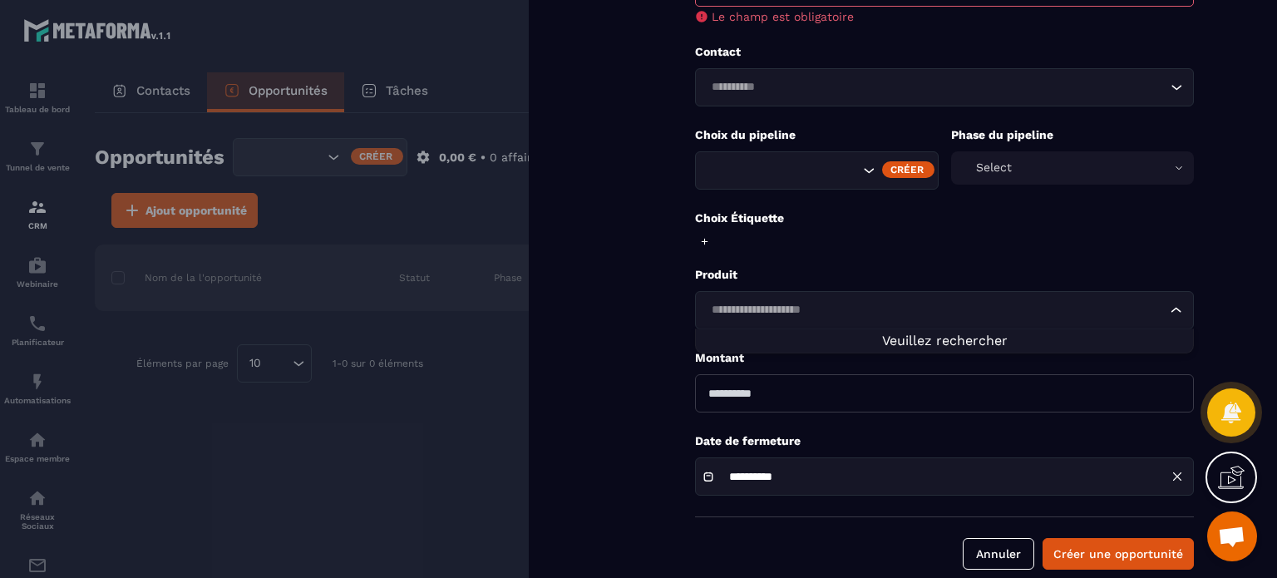
click at [1098, 309] on input "Search for option" at bounding box center [936, 310] width 461 height 18
drag, startPoint x: 841, startPoint y: 398, endPoint x: 795, endPoint y: 395, distance: 45.8
click at [841, 398] on input "number" at bounding box center [944, 393] width 499 height 38
drag, startPoint x: 718, startPoint y: 391, endPoint x: 708, endPoint y: 391, distance: 10.0
click at [708, 391] on input "number" at bounding box center [944, 393] width 499 height 38
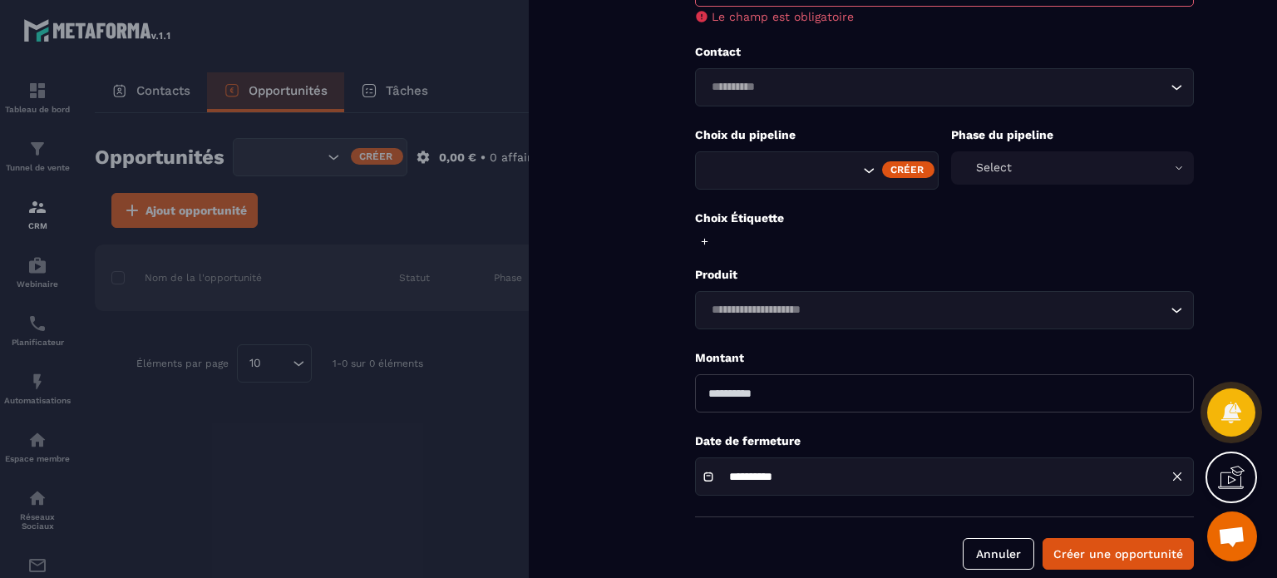
click at [793, 405] on input "number" at bounding box center [944, 393] width 499 height 38
click at [965, 411] on form "**********" at bounding box center [944, 218] width 665 height 769
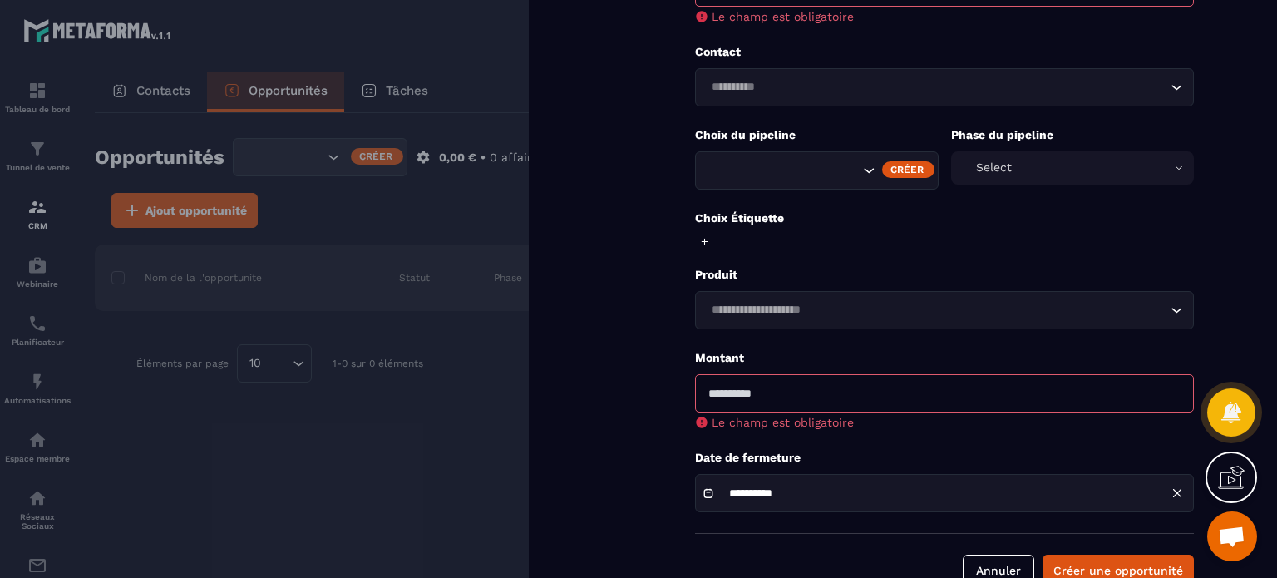
click at [840, 405] on input "number" at bounding box center [944, 393] width 499 height 38
click at [795, 395] on input "number" at bounding box center [944, 393] width 499 height 38
click at [771, 398] on input "number" at bounding box center [944, 393] width 499 height 38
type input "****"
click at [823, 355] on p "Montant" at bounding box center [944, 358] width 499 height 16
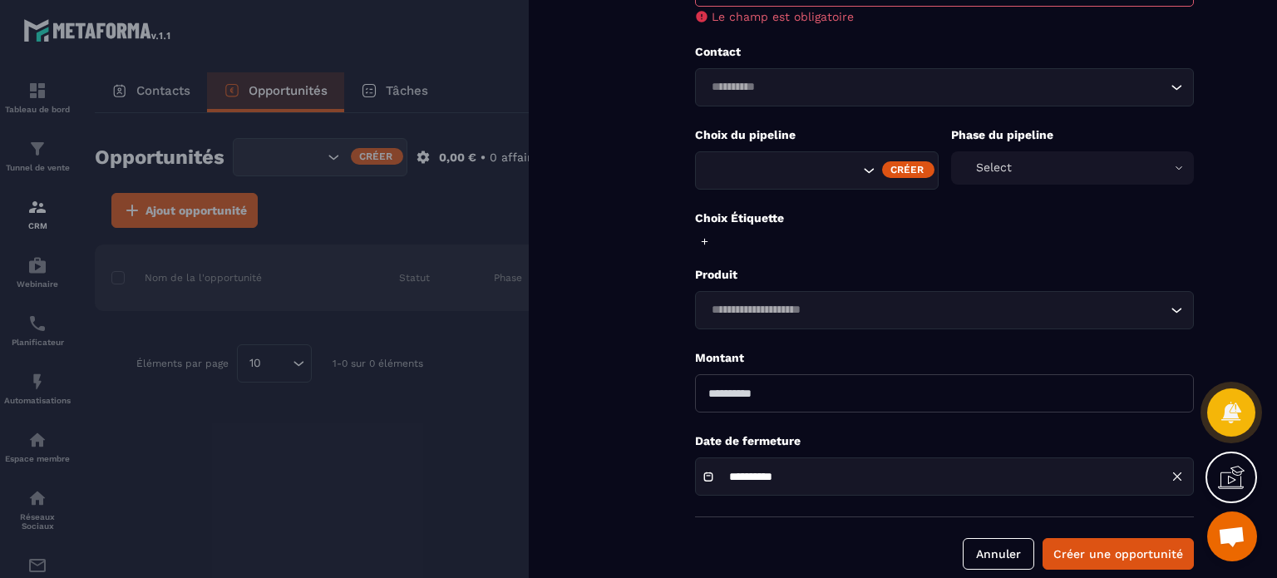
click at [818, 391] on input "****" at bounding box center [944, 393] width 499 height 38
type input "****"
type input "*"
type input "*******"
click at [864, 307] on input "Search for option" at bounding box center [936, 310] width 461 height 18
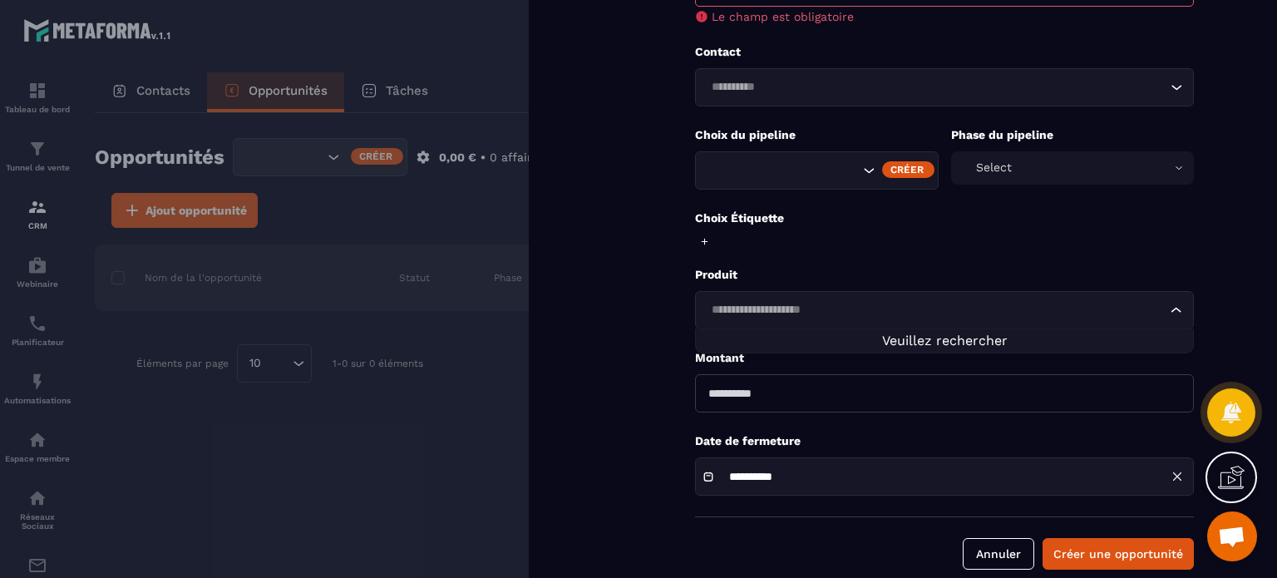
click at [926, 303] on input "Search for option" at bounding box center [936, 310] width 461 height 18
click at [1107, 554] on button "Créer une opportunité" at bounding box center [1117, 554] width 151 height 32
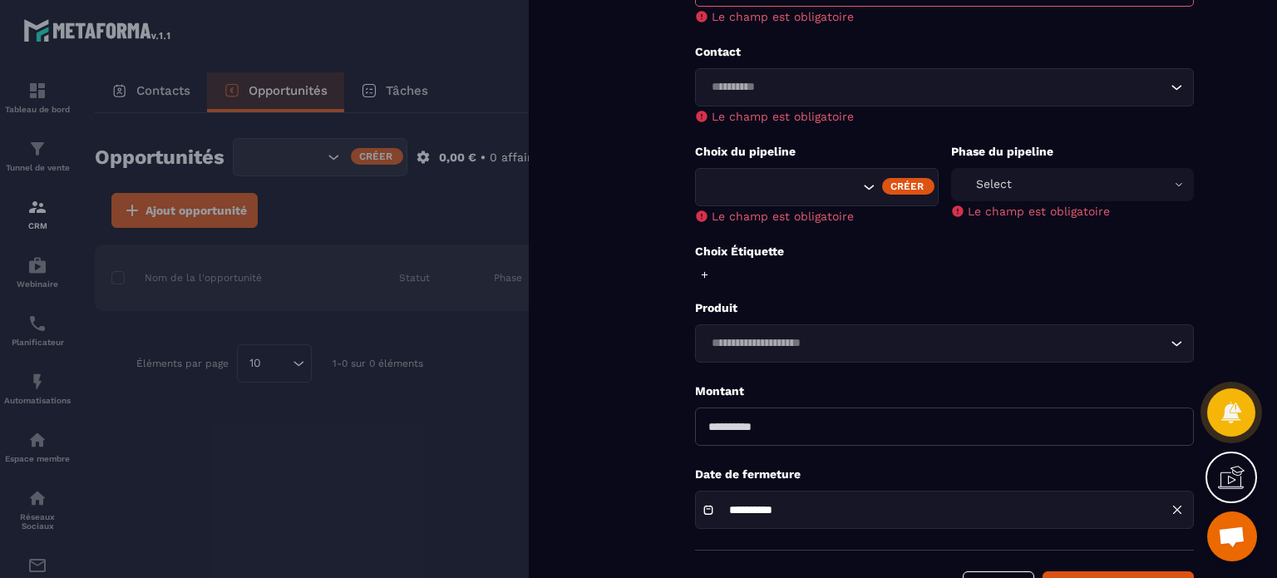
scroll to position [0, 0]
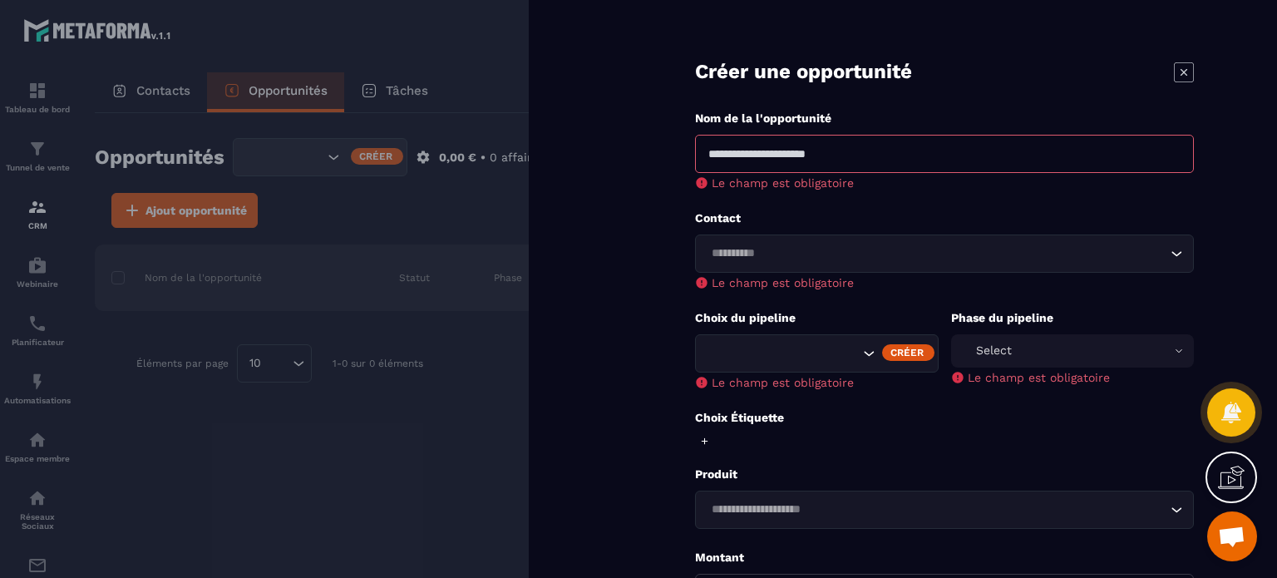
click at [779, 258] on input "Search for option" at bounding box center [936, 253] width 461 height 18
click at [798, 154] on input at bounding box center [944, 154] width 499 height 38
click at [776, 156] on input at bounding box center [944, 154] width 499 height 38
type input "**********"
click at [849, 259] on div "Contact Loading... Le champ est obligatoire" at bounding box center [944, 249] width 499 height 79
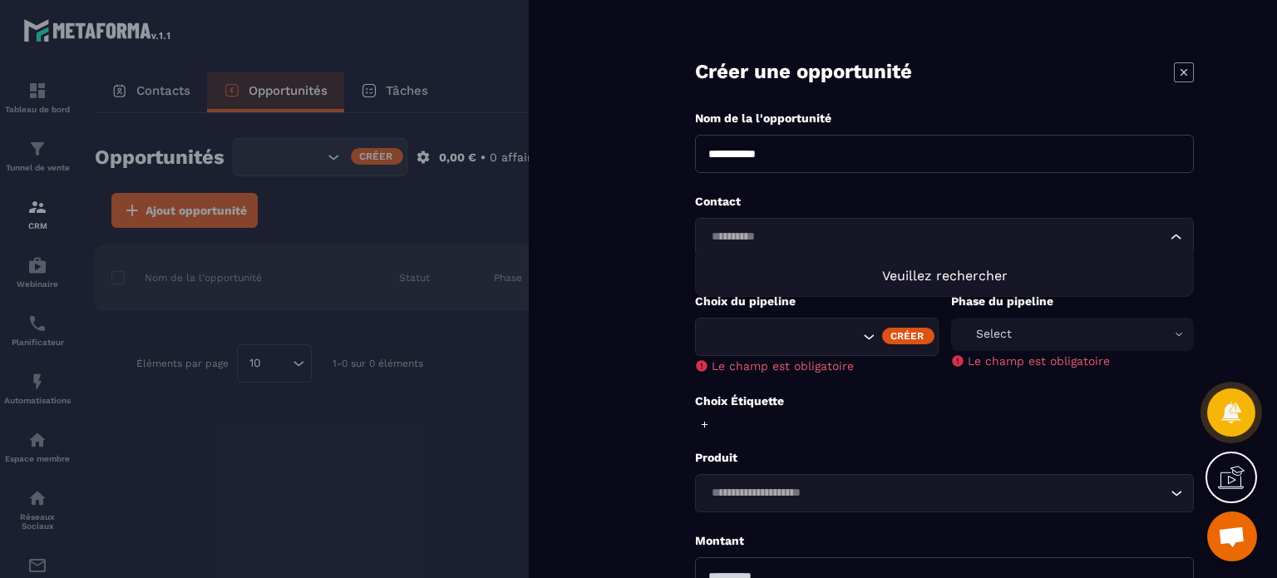
click at [1254, 159] on form "**********" at bounding box center [944, 393] width 665 height 786
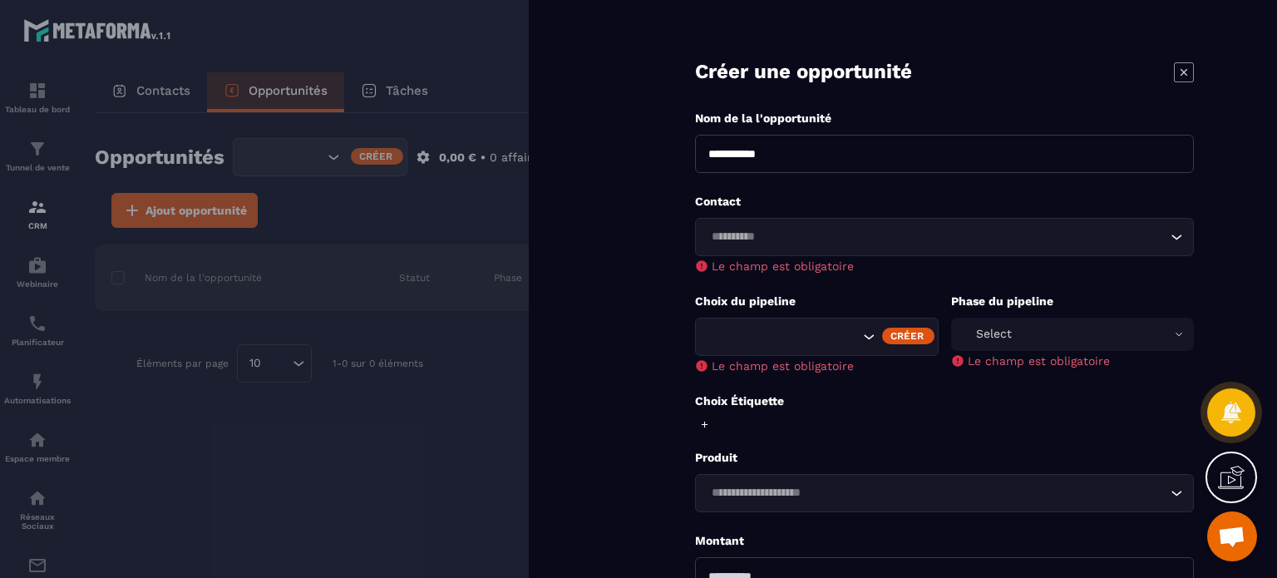
click at [569, 97] on div "**********" at bounding box center [903, 289] width 748 height 578
click at [575, 112] on div "**********" at bounding box center [903, 289] width 748 height 578
click at [1180, 71] on icon at bounding box center [1184, 72] width 20 height 20
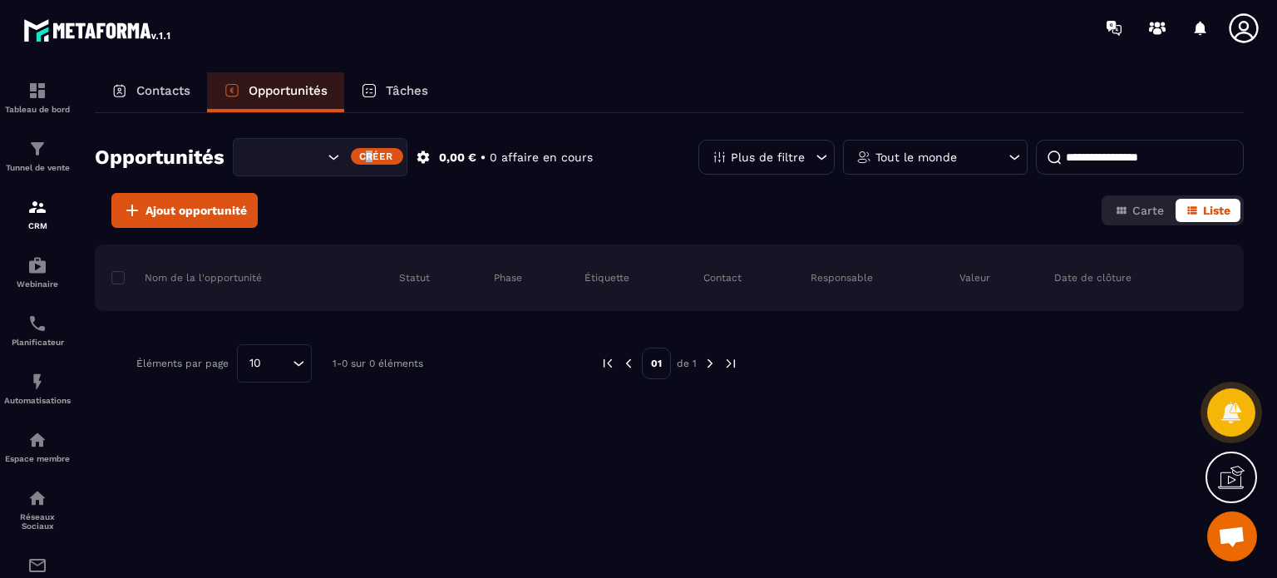
click at [369, 154] on div "Créer" at bounding box center [377, 156] width 52 height 17
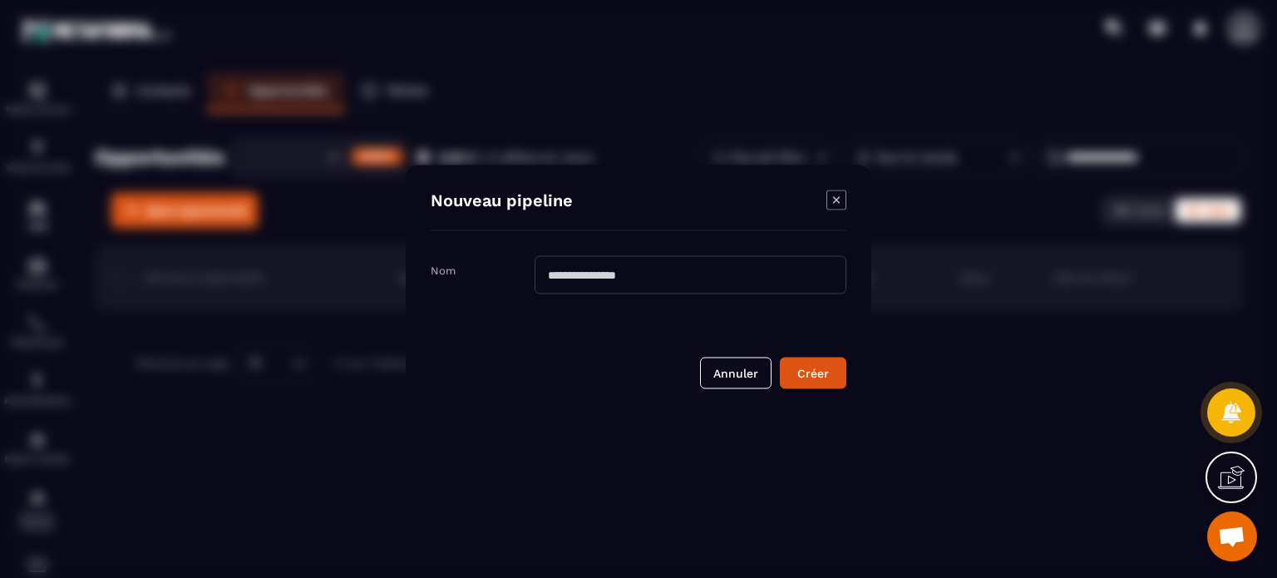
click at [622, 271] on input "Modal window" at bounding box center [690, 274] width 312 height 38
type input "**********"
click at [811, 374] on div "Créer" at bounding box center [813, 372] width 45 height 17
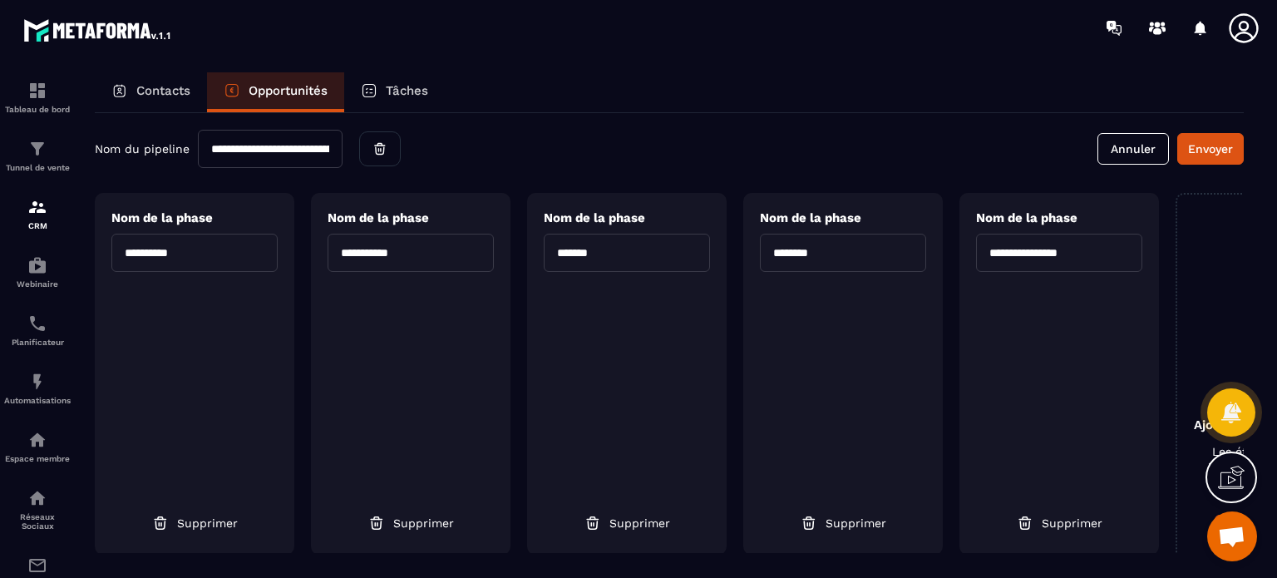
click at [473, 169] on form "**********" at bounding box center [669, 341] width 1149 height 423
click at [170, 93] on p "Contacts" at bounding box center [163, 90] width 54 height 15
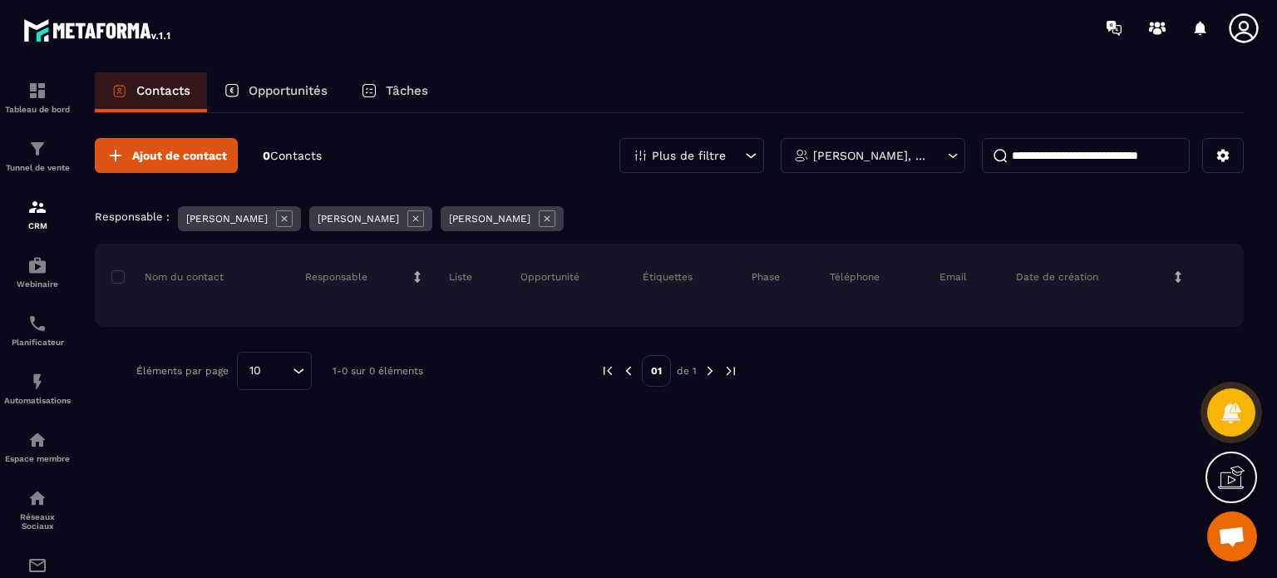
click at [269, 91] on p "Opportunités" at bounding box center [288, 90] width 79 height 15
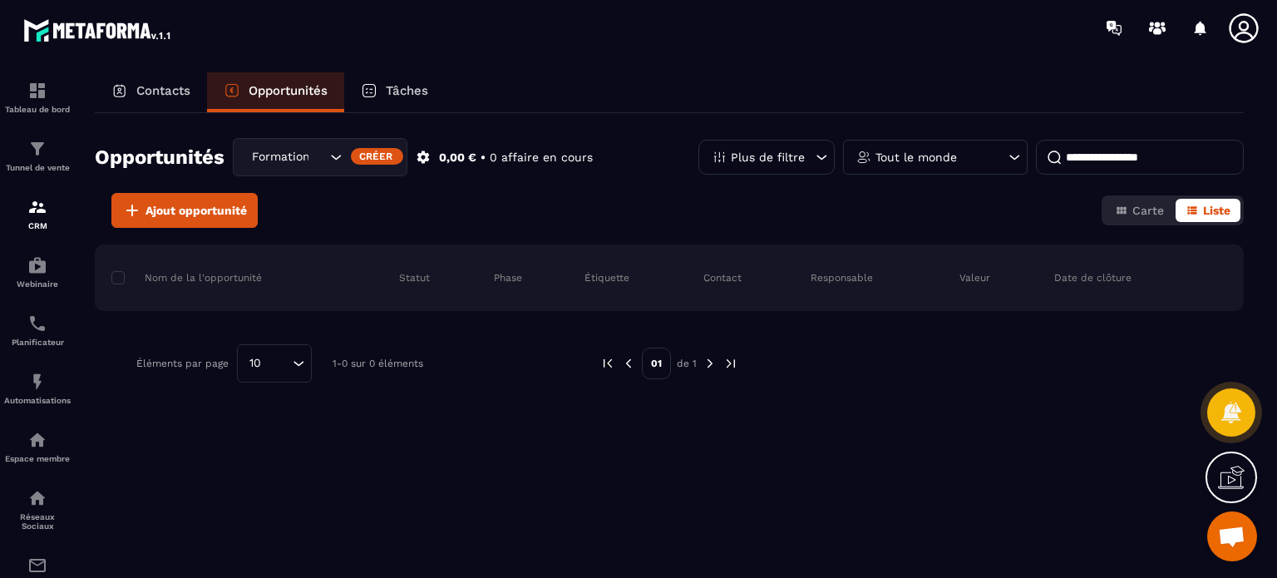
click at [381, 155] on div "Créer" at bounding box center [377, 156] width 52 height 17
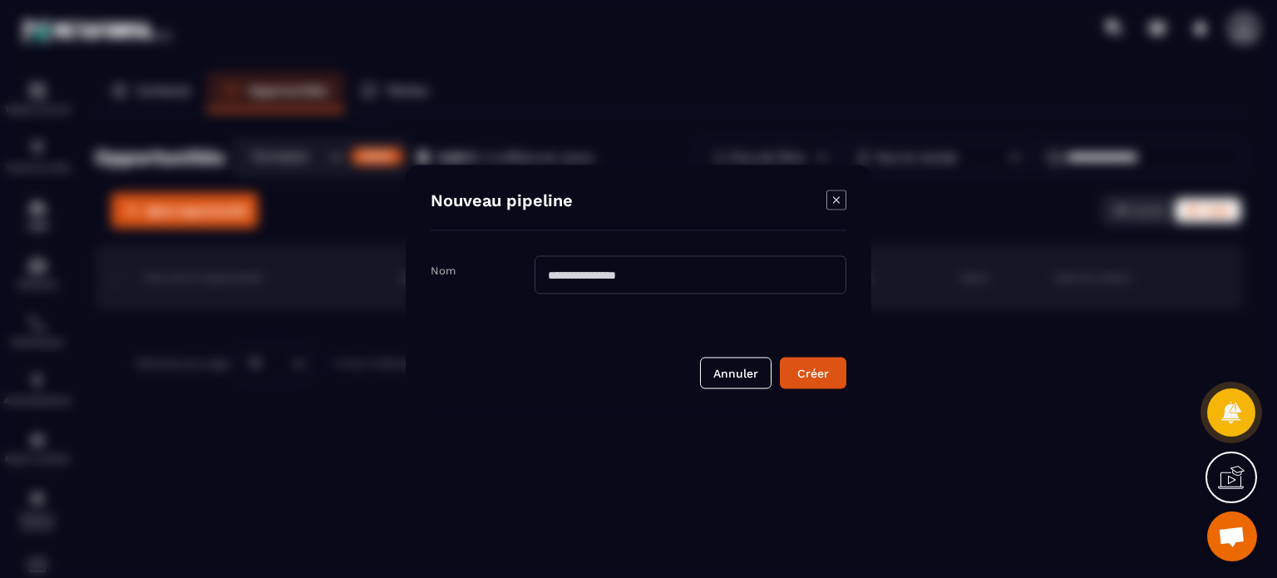
click at [599, 272] on input "Modal window" at bounding box center [690, 274] width 312 height 38
drag, startPoint x: 769, startPoint y: 278, endPoint x: 689, endPoint y: 278, distance: 79.8
click at [689, 278] on input "**********" at bounding box center [690, 274] width 312 height 38
type input "**********"
click at [825, 364] on div "Créer" at bounding box center [813, 372] width 45 height 17
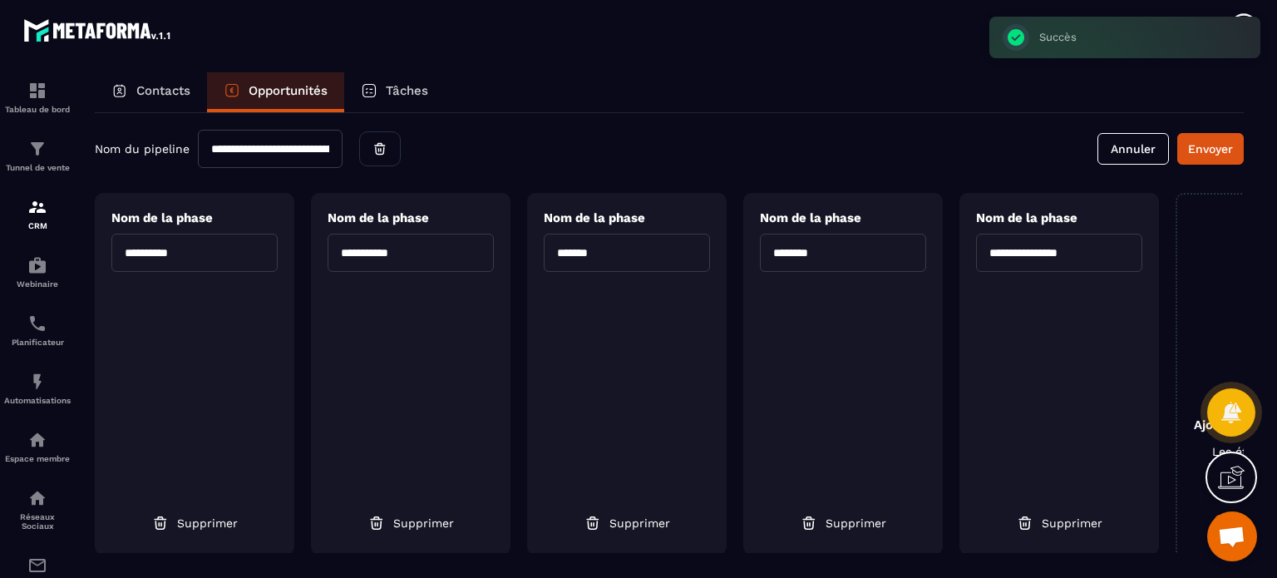
click at [308, 148] on input "**********" at bounding box center [270, 149] width 145 height 38
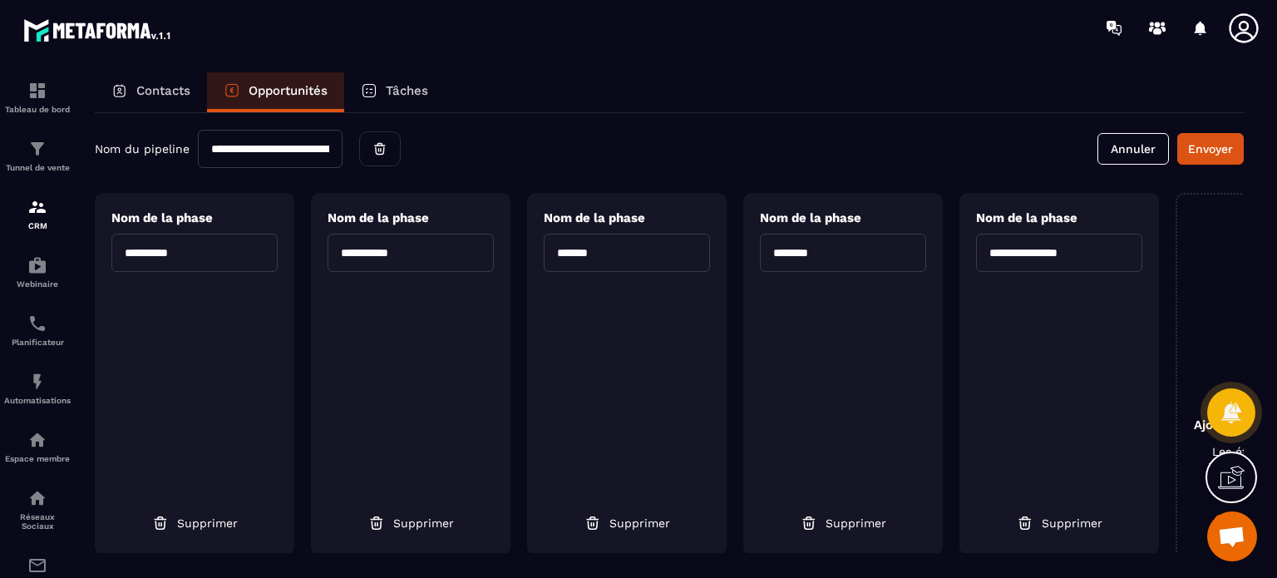
click at [308, 88] on p "Opportunités" at bounding box center [288, 90] width 79 height 15
click at [183, 94] on p "Contacts" at bounding box center [163, 90] width 54 height 15
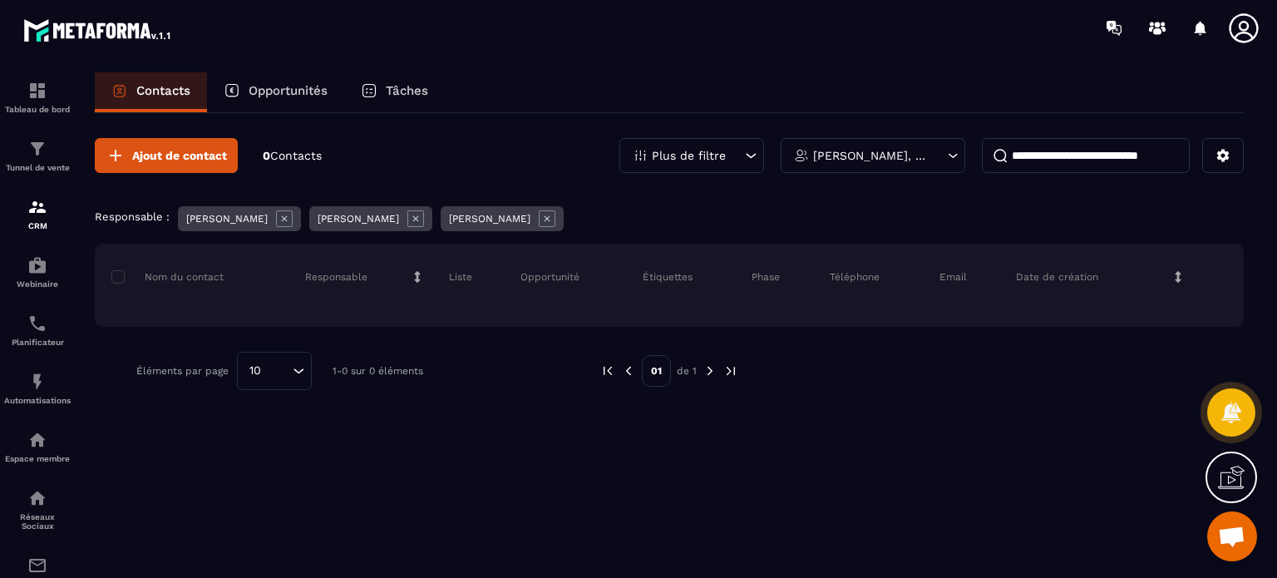
click at [289, 86] on p "Opportunités" at bounding box center [288, 90] width 79 height 15
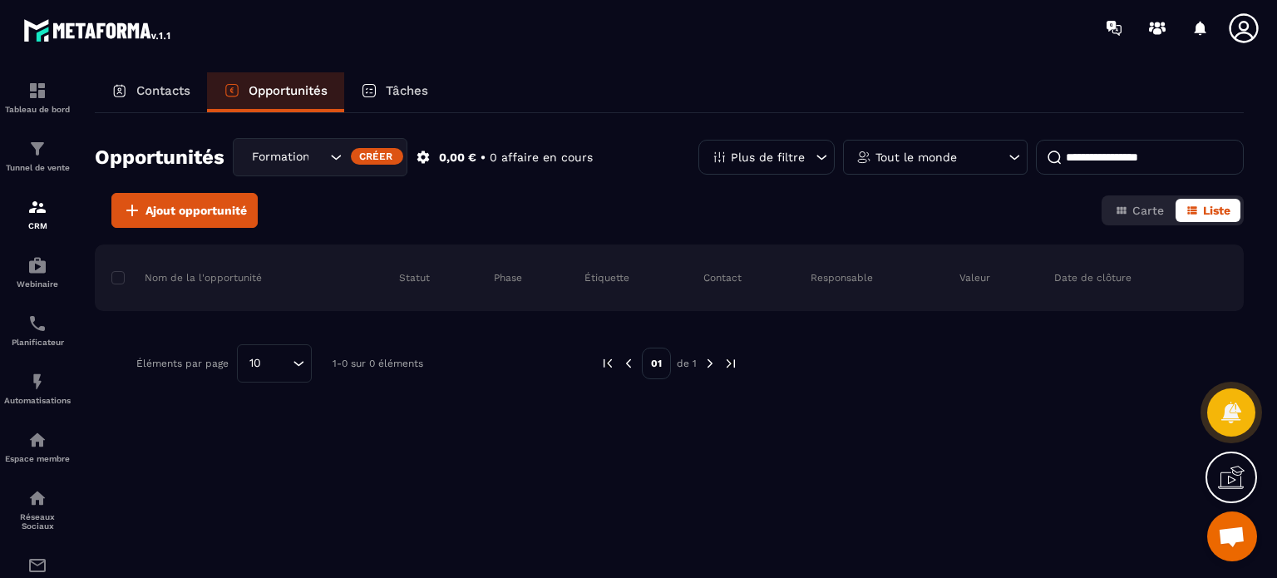
click at [304, 155] on div "Formation C4 Aventures Animateurs" at bounding box center [286, 157] width 81 height 18
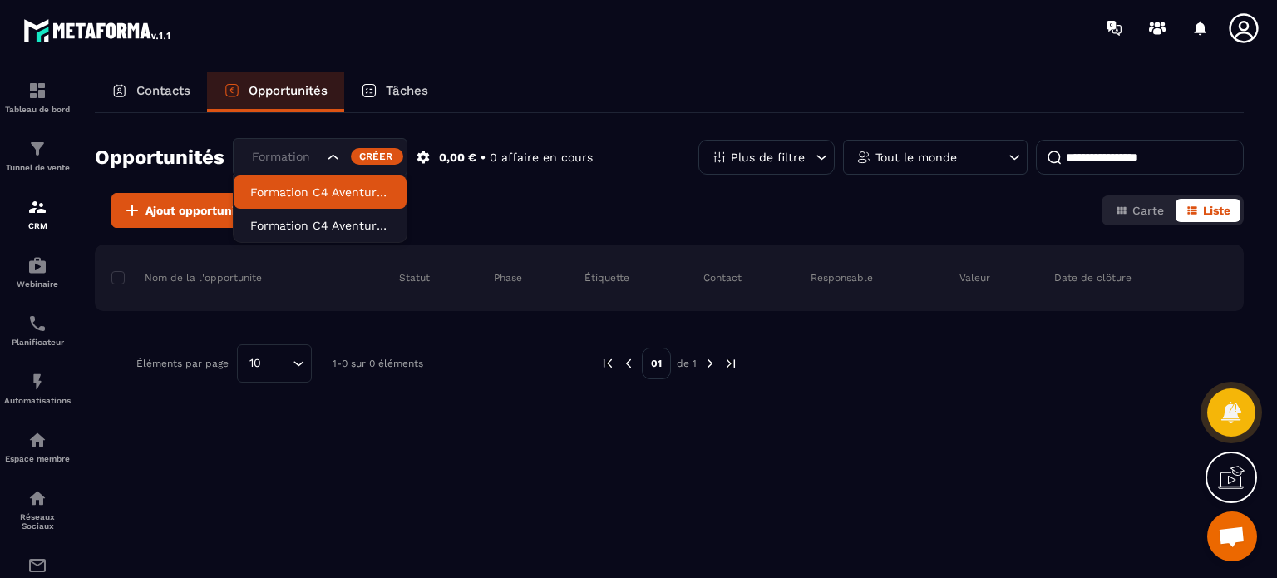
click at [328, 191] on p "Formation C4 Aventures Animateurs" at bounding box center [320, 192] width 140 height 17
click at [334, 157] on icon "Search for option" at bounding box center [333, 157] width 17 height 17
click at [325, 186] on p "Formation C4 Aventures Animateurs" at bounding box center [320, 192] width 140 height 17
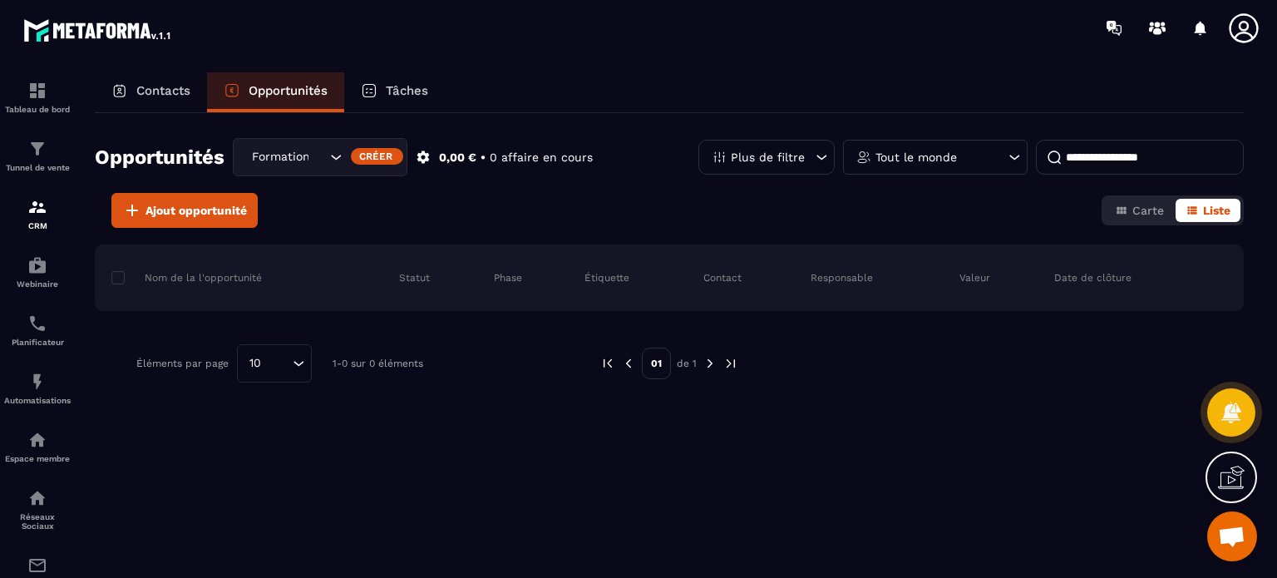
click at [303, 88] on p "Opportunités" at bounding box center [288, 90] width 79 height 15
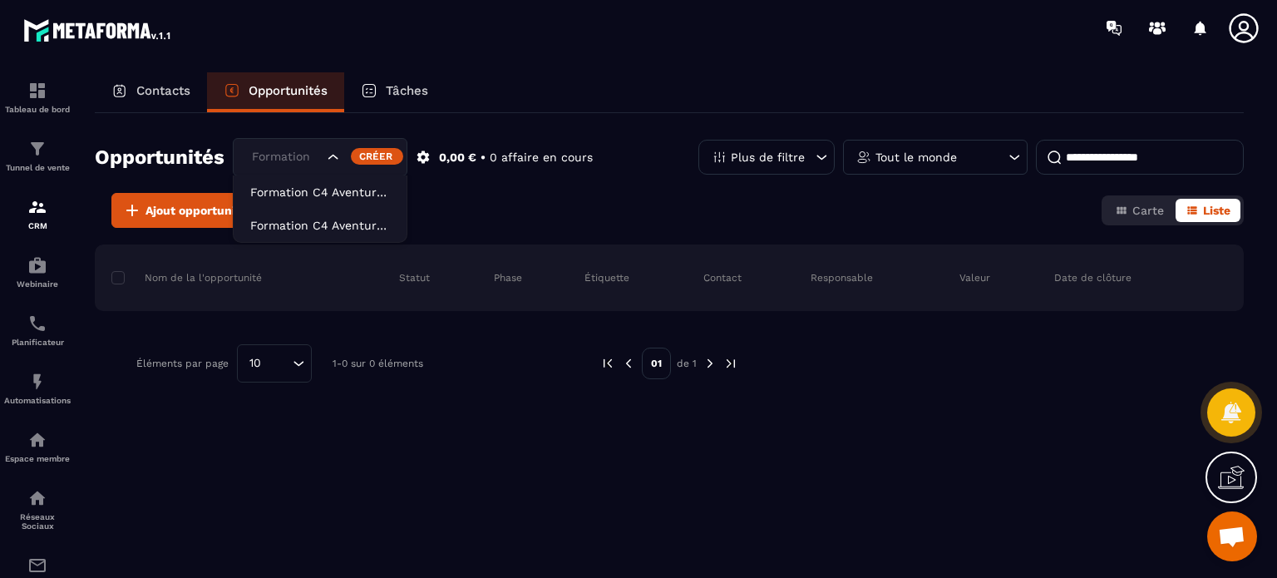
click at [331, 160] on icon "Search for option" at bounding box center [333, 157] width 17 height 17
click at [323, 188] on p "Formation C4 Aventures Animateurs" at bounding box center [320, 192] width 140 height 17
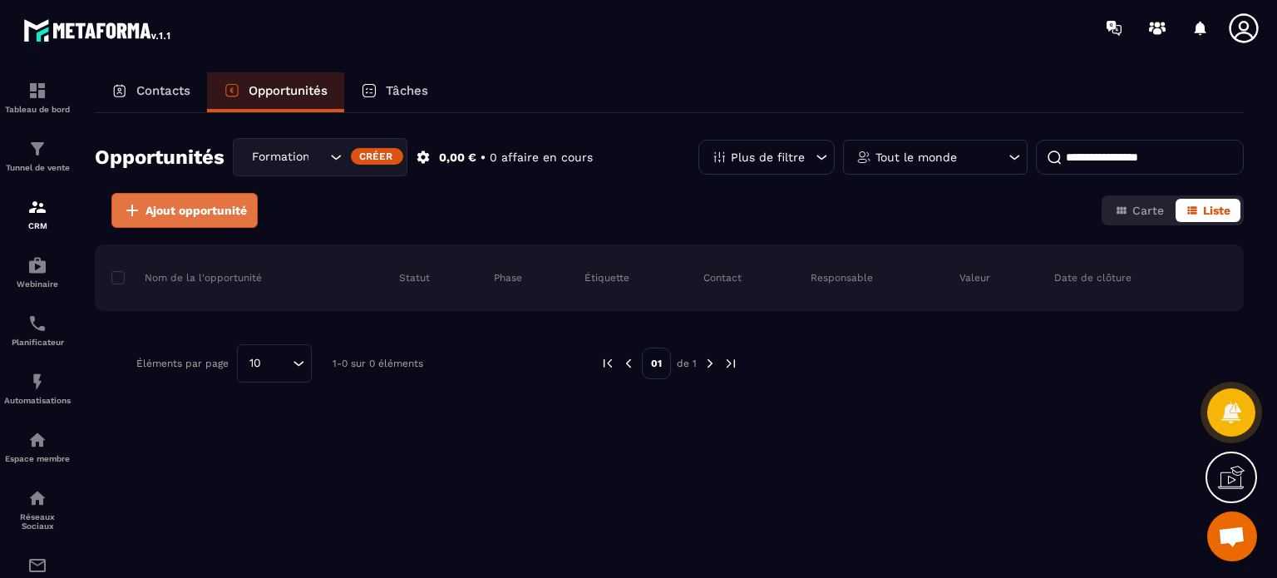
click at [203, 209] on span "Ajout opportunité" at bounding box center [195, 210] width 101 height 17
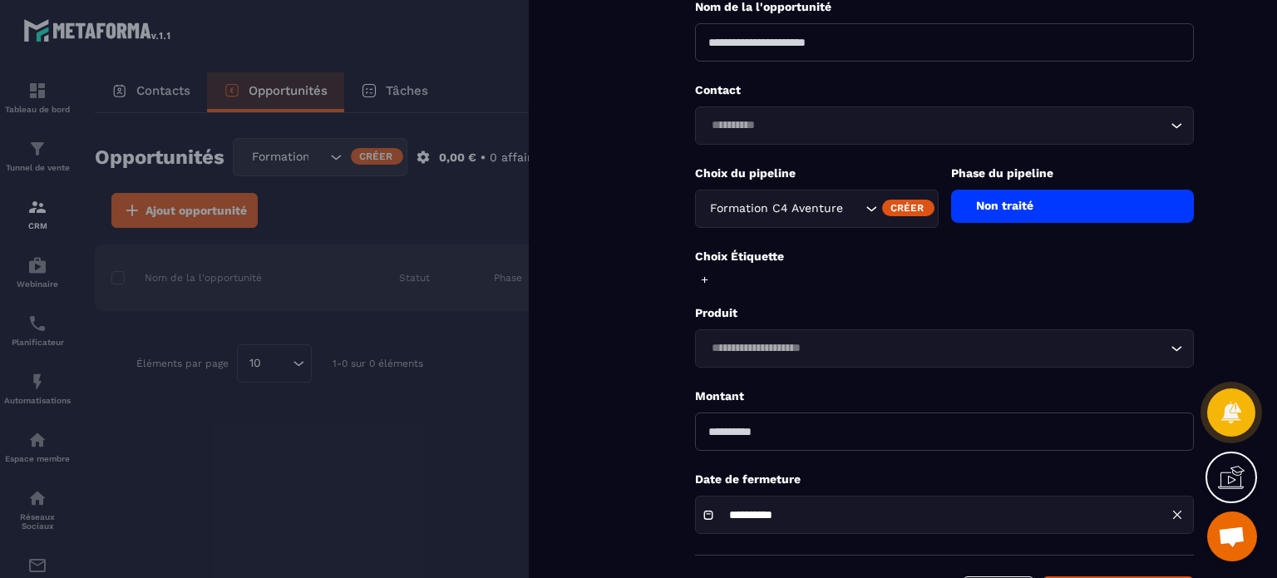
scroll to position [83, 0]
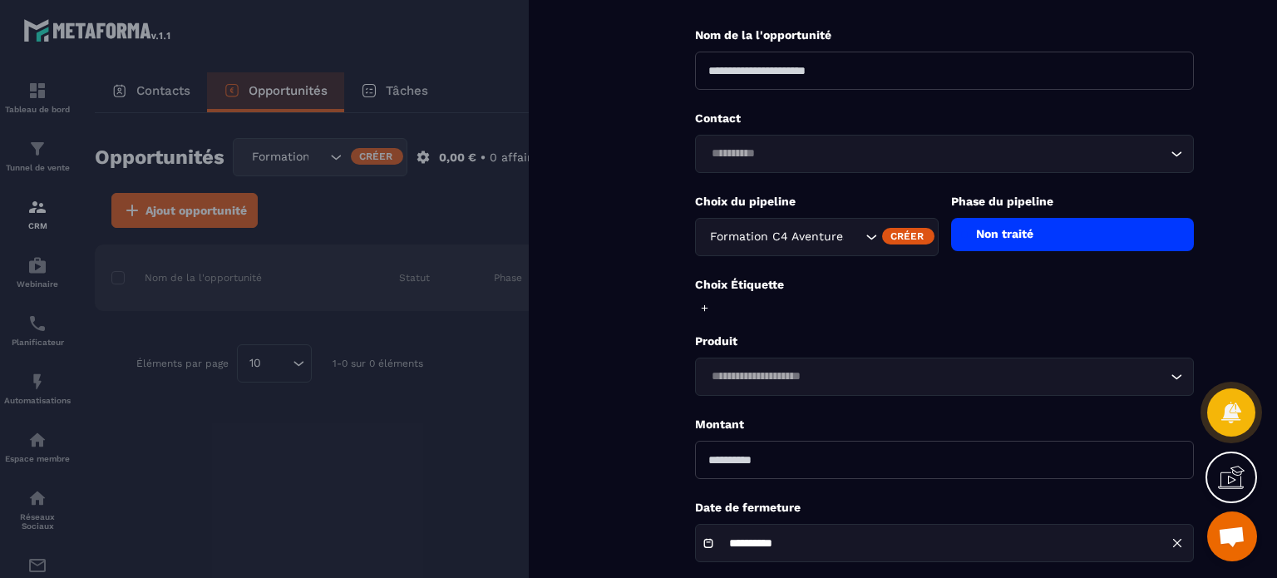
click at [998, 242] on div "Non traité" at bounding box center [1073, 234] width 244 height 33
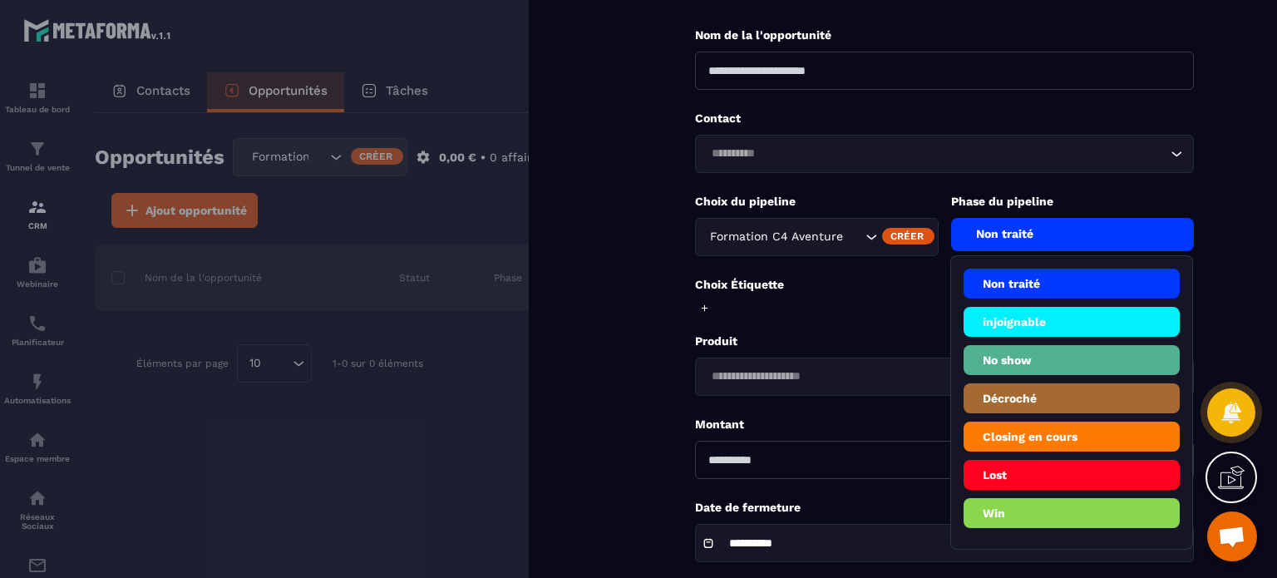
click at [479, 101] on div at bounding box center [638, 289] width 1277 height 578
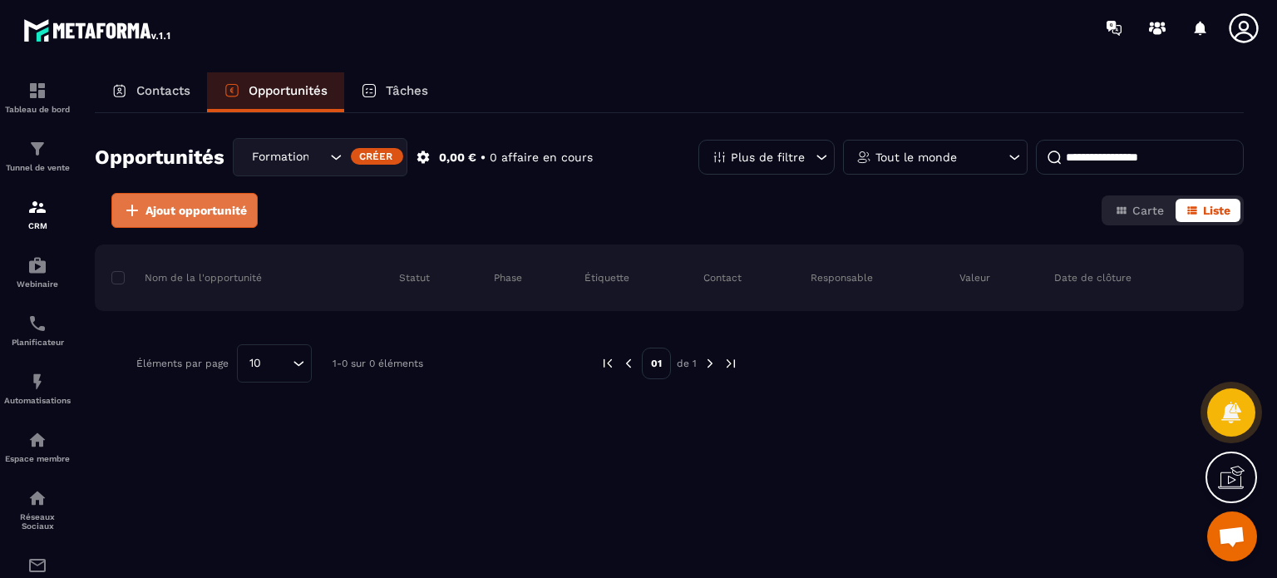
click at [208, 209] on span "Ajout opportunité" at bounding box center [195, 210] width 101 height 17
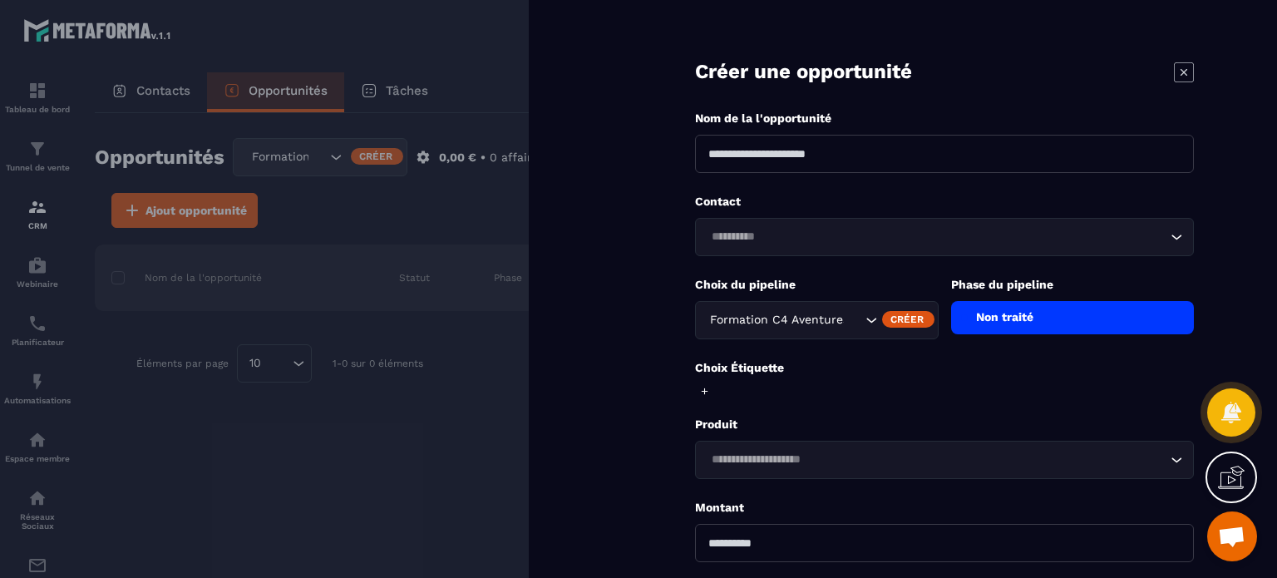
click at [459, 51] on div at bounding box center [638, 289] width 1277 height 578
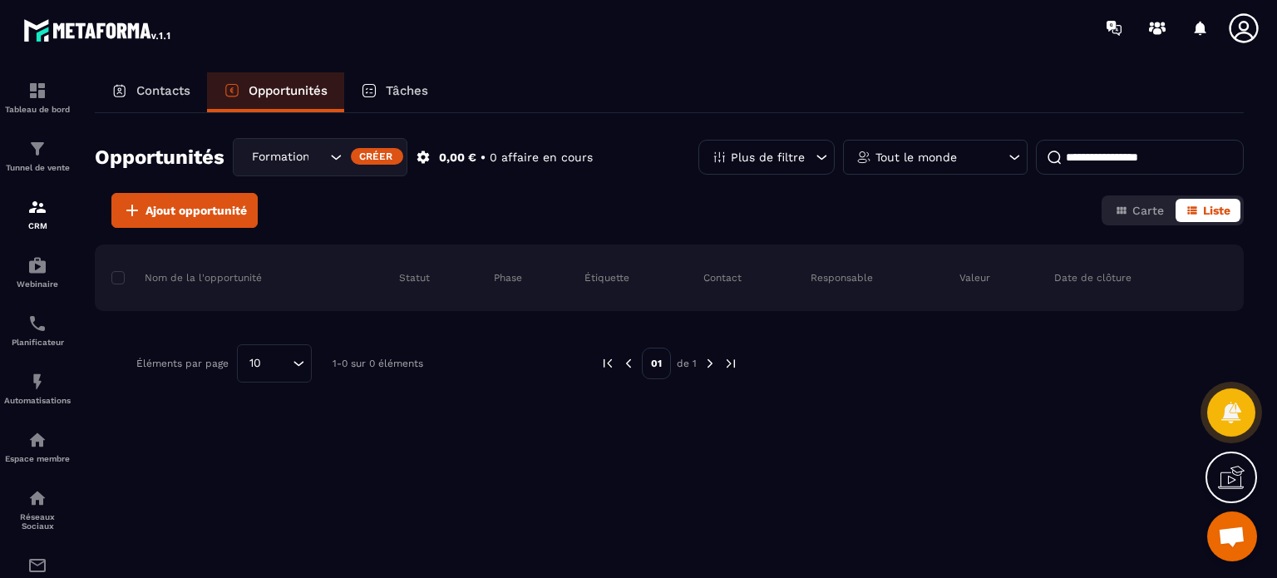
click at [373, 96] on icon at bounding box center [369, 90] width 17 height 17
